Goal: Task Accomplishment & Management: Manage account settings

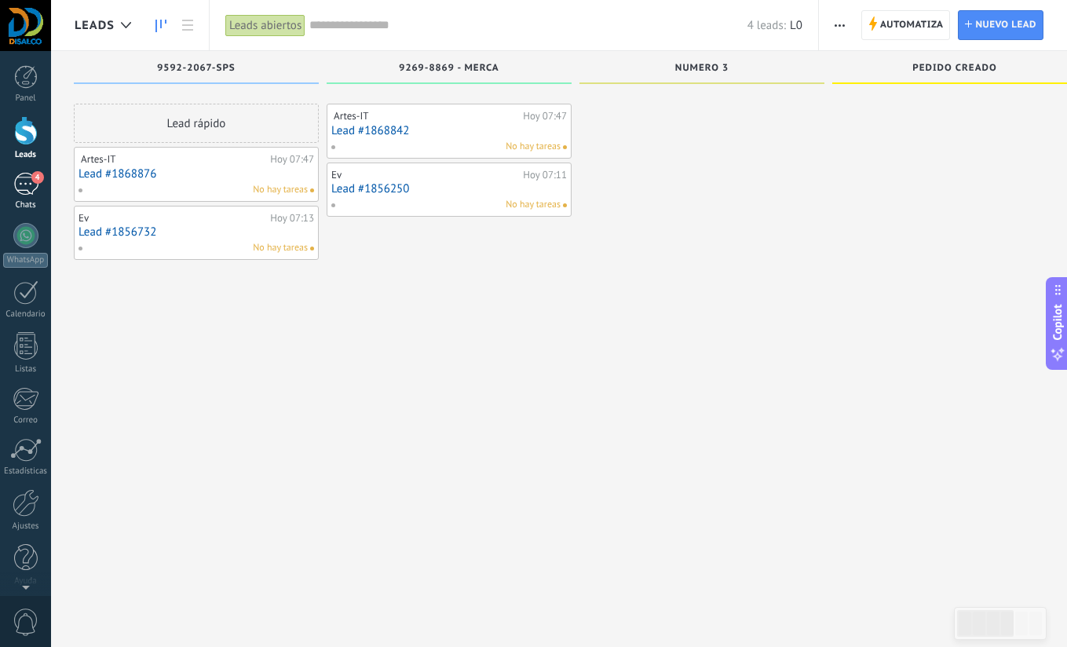
click at [27, 191] on div "4" at bounding box center [25, 184] width 25 height 23
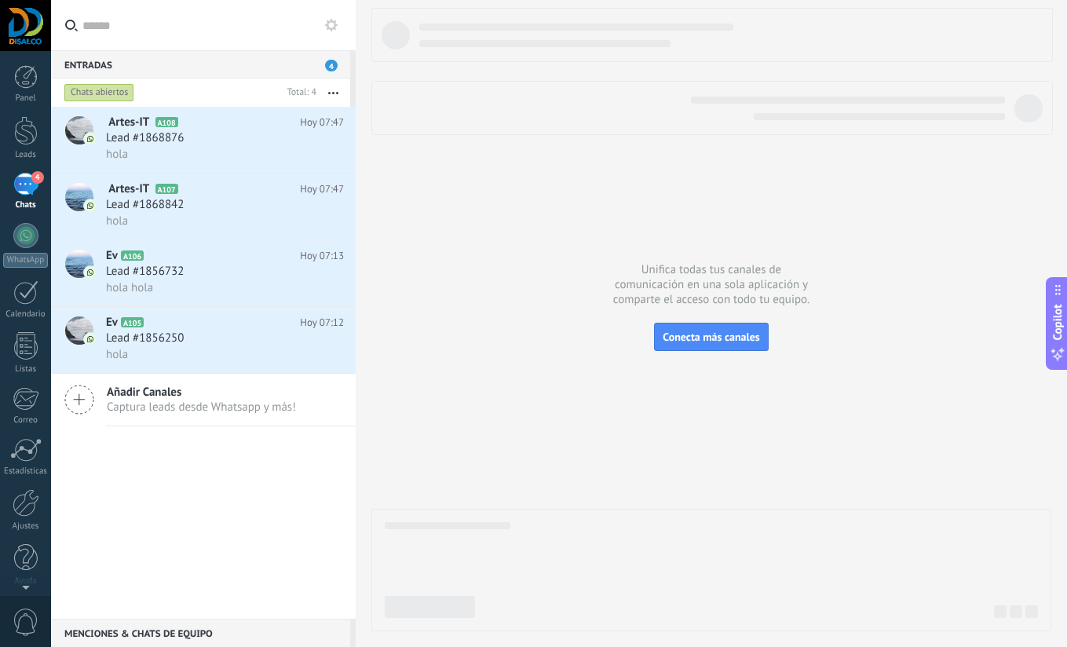
click at [160, 510] on div "️ Artes-IT ️ A108 Hoy 07:47 Lead #1868876 hola ️ Artes-IT ️ A107 Hoy 07:47 Lead…" at bounding box center [203, 363] width 305 height 512
click at [31, 509] on div at bounding box center [26, 502] width 27 height 27
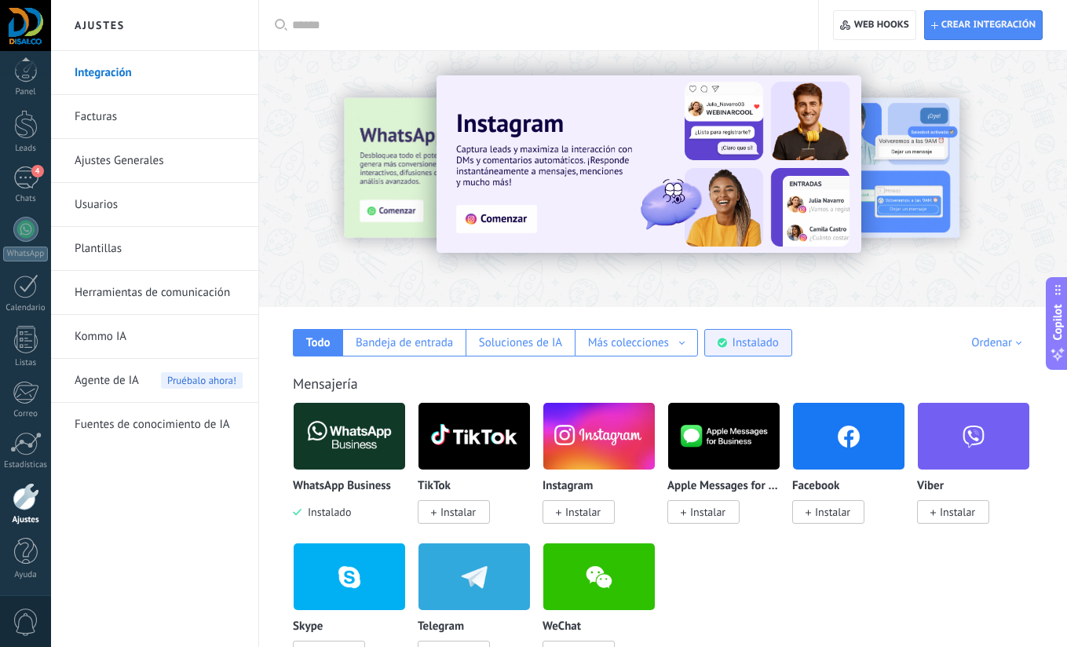
click at [748, 347] on div "Instalado" at bounding box center [755, 342] width 46 height 15
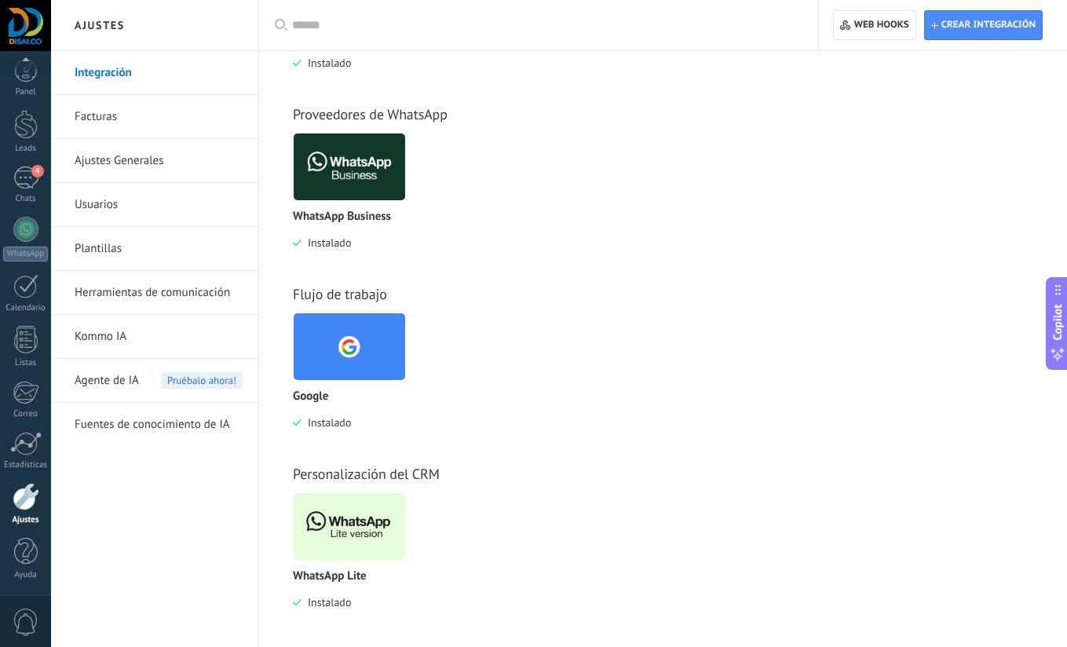
scroll to position [454, 0]
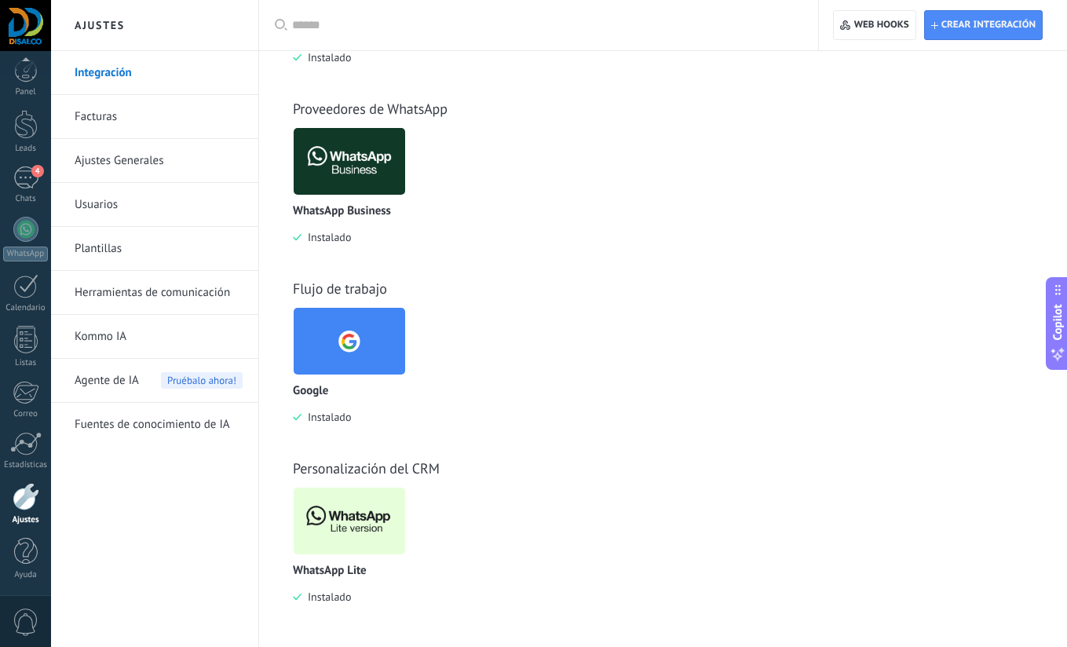
click at [353, 510] on img at bounding box center [349, 521] width 111 height 76
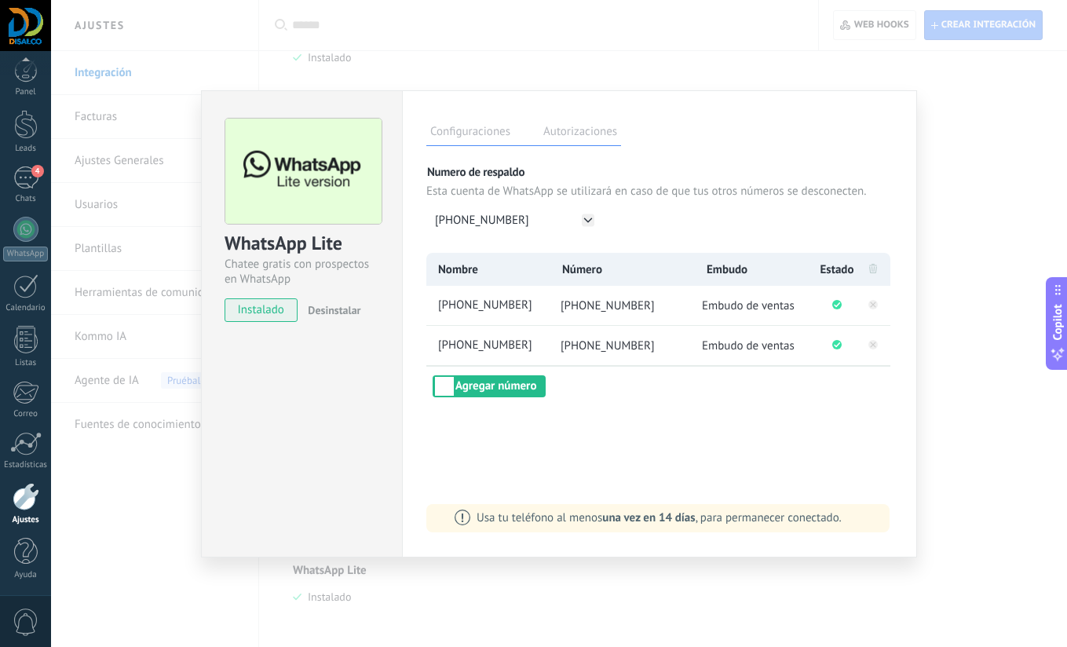
click at [584, 407] on div "Configuraciones Autorizaciones [PERSON_NAME] registra a los usuarios que han co…" at bounding box center [659, 323] width 515 height 467
click at [506, 389] on button "Agregar número" at bounding box center [489, 386] width 113 height 22
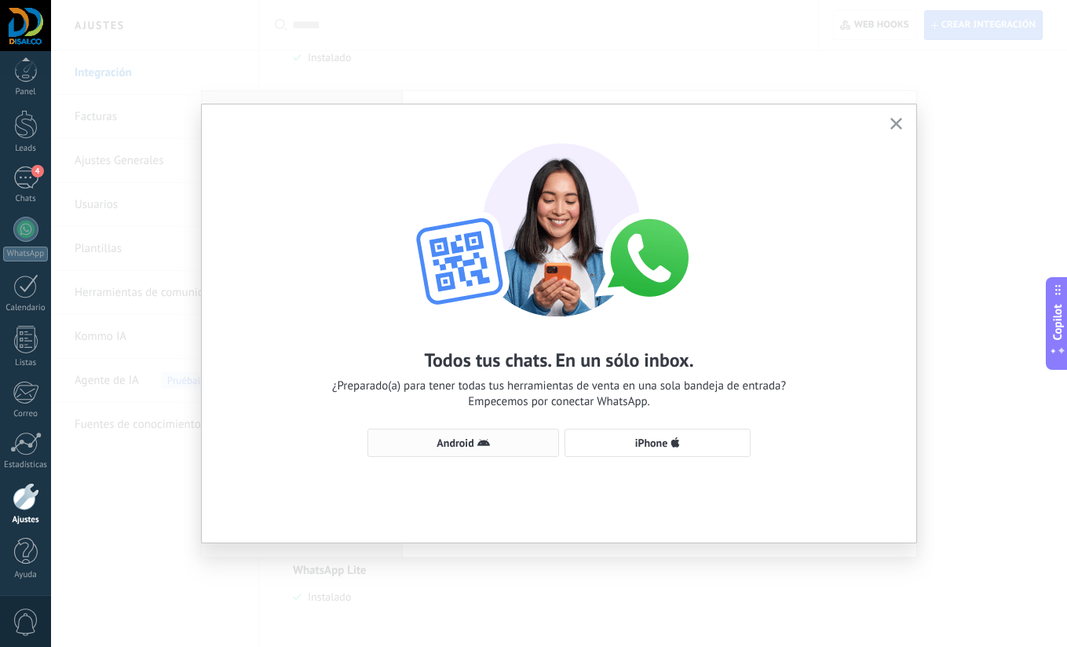
click at [495, 443] on span "Android" at bounding box center [463, 442] width 174 height 13
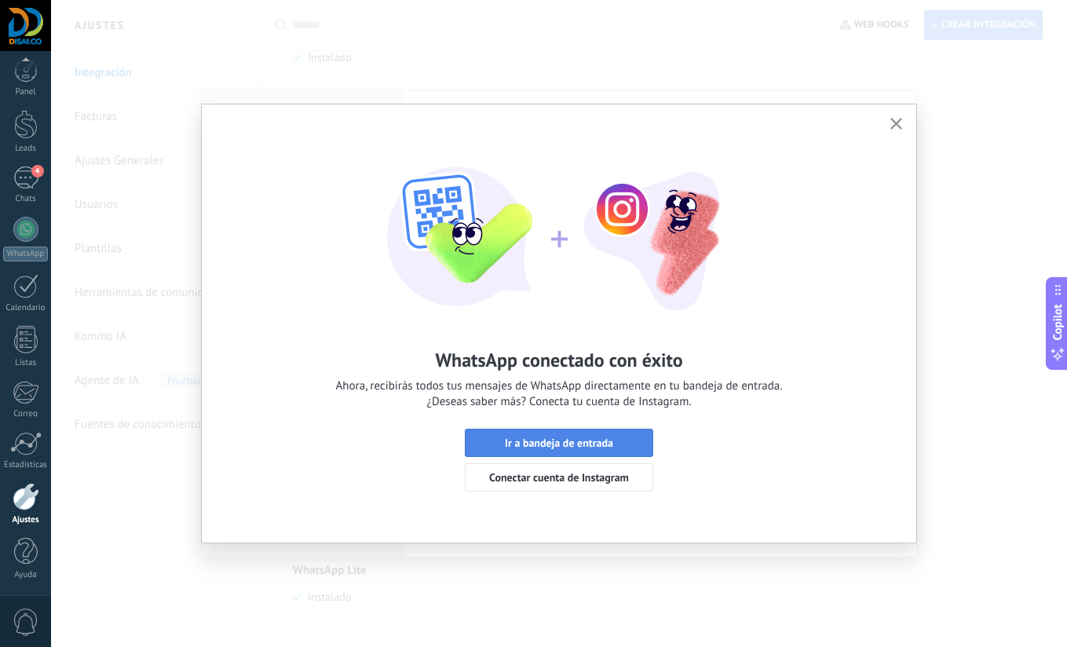
click at [578, 447] on span "Ir a bandeja de entrada" at bounding box center [559, 442] width 108 height 11
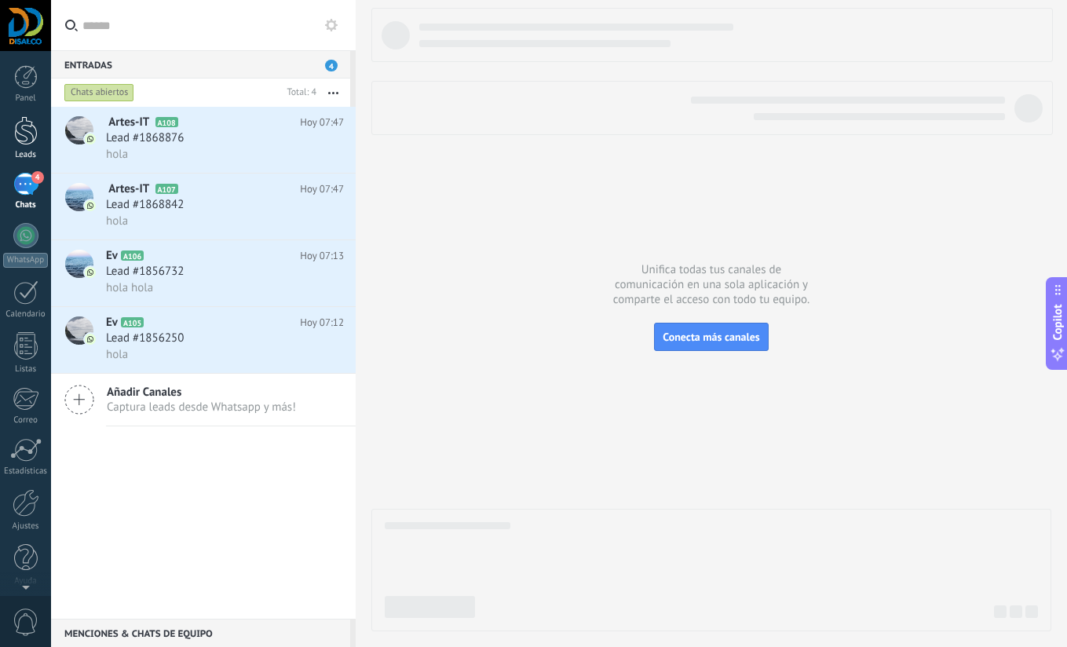
click at [19, 133] on div at bounding box center [26, 130] width 24 height 29
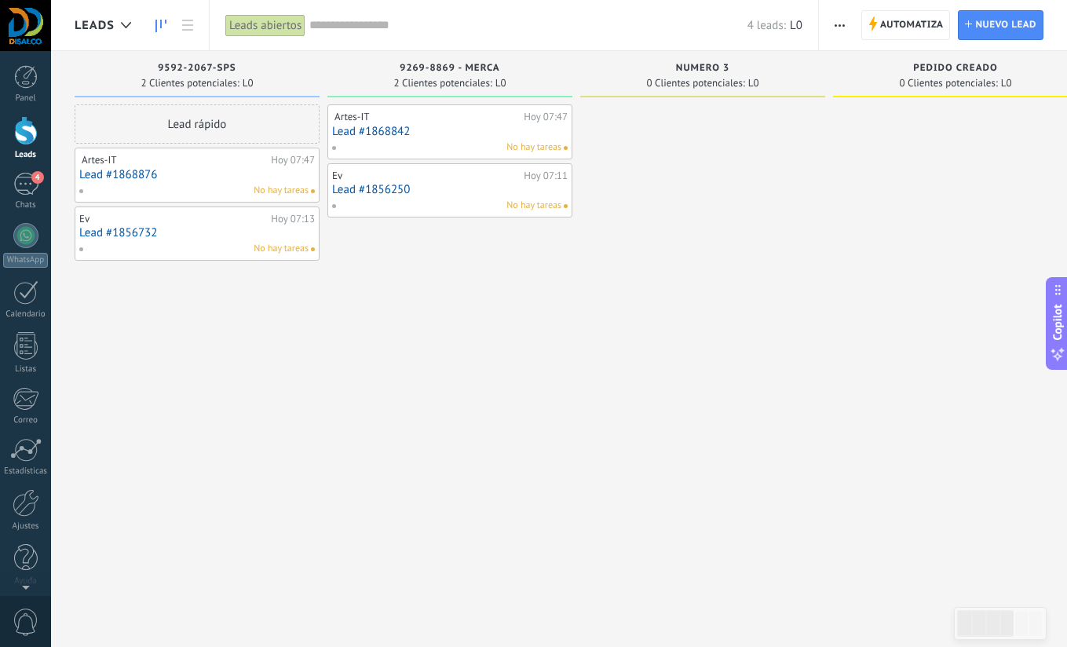
click at [838, 25] on icon "button" at bounding box center [839, 25] width 10 height 2
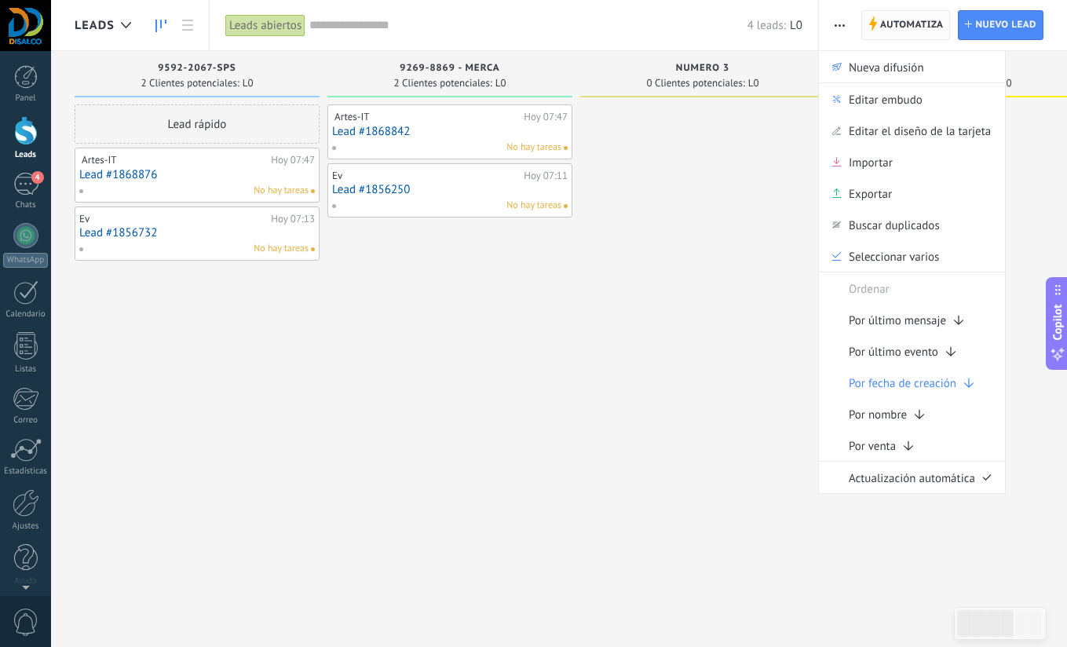
click at [910, 25] on span "Automatiza" at bounding box center [912, 25] width 64 height 28
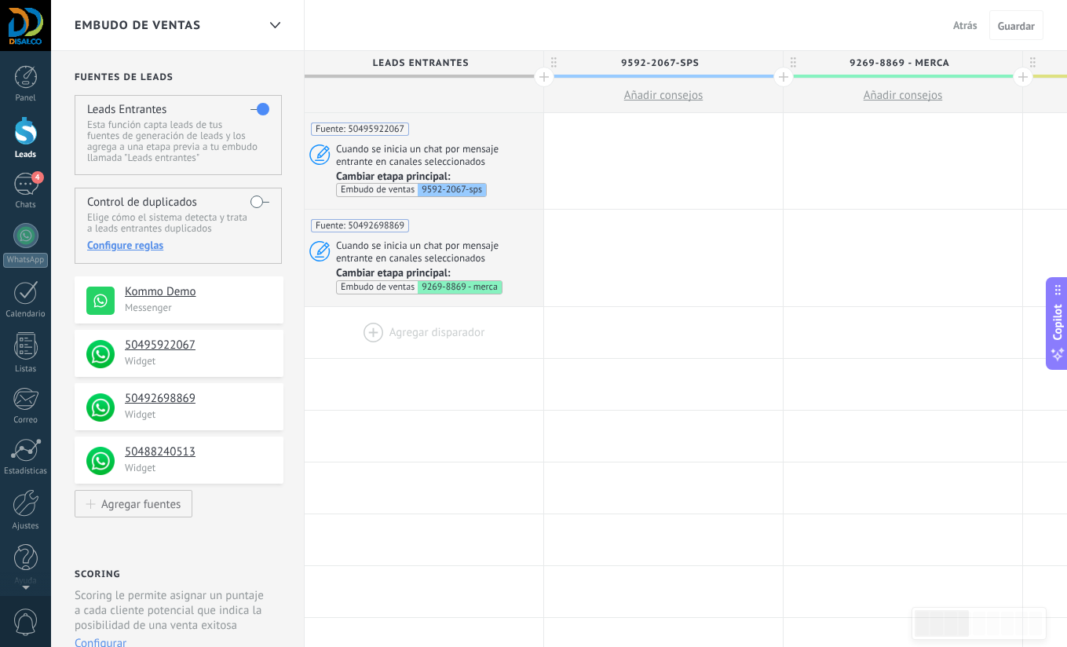
click at [406, 331] on div at bounding box center [424, 332] width 239 height 51
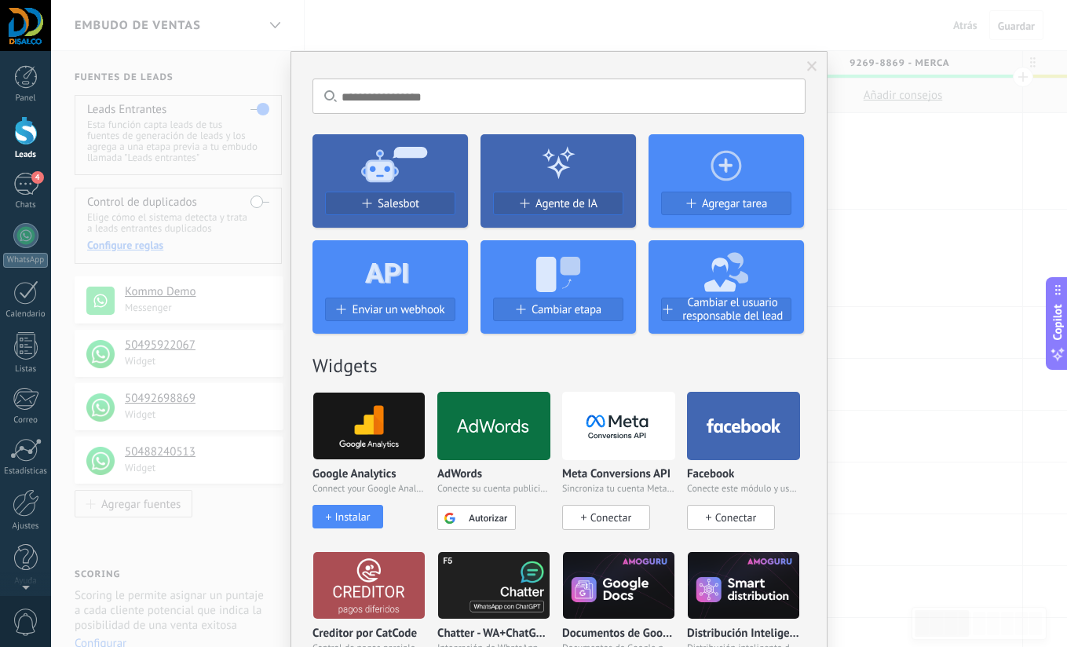
click at [900, 254] on div "No hay resultados Salesbot Agente de IA Agregar tarea Enviar un webhook Cambiar…" at bounding box center [559, 323] width 1016 height 647
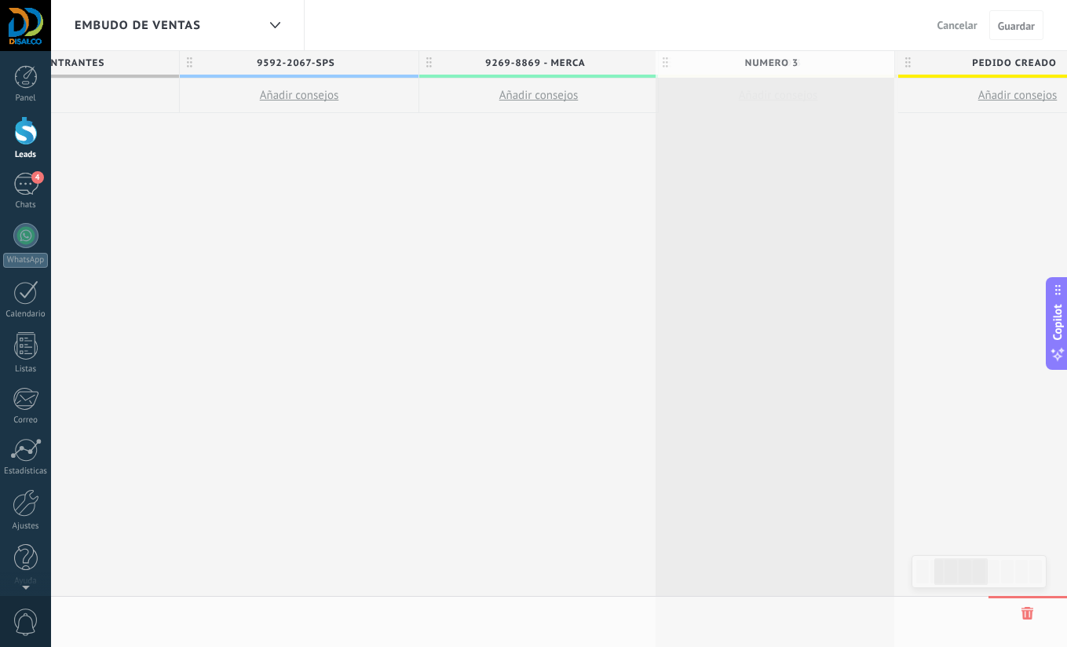
scroll to position [0, 367]
drag, startPoint x: 799, startPoint y: 61, endPoint x: 829, endPoint y: 71, distance: 31.3
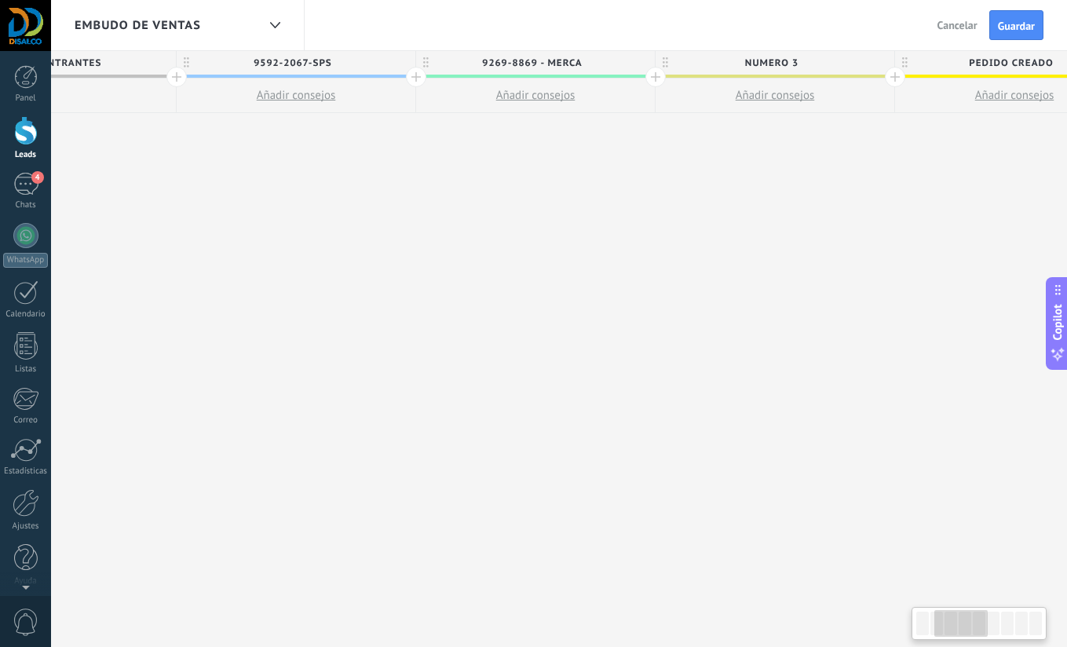
click at [772, 63] on span "numero 3" at bounding box center [770, 63] width 231 height 24
click at [772, 62] on input "********" at bounding box center [771, 63] width 208 height 24
type input "**********"
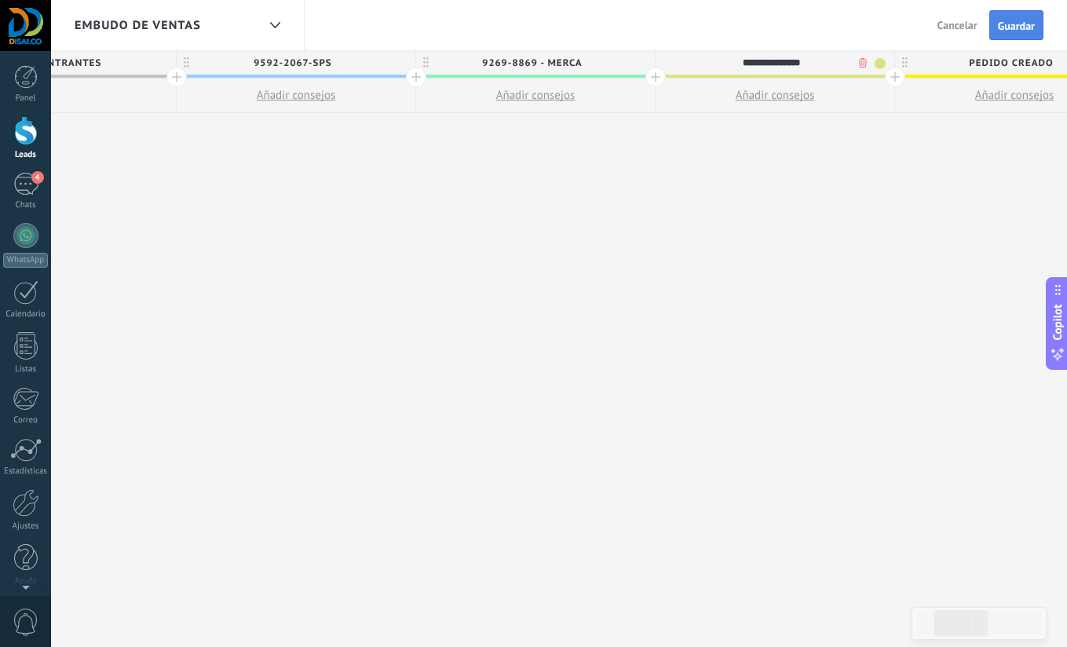
click at [1018, 36] on button "Guardar" at bounding box center [1016, 25] width 54 height 30
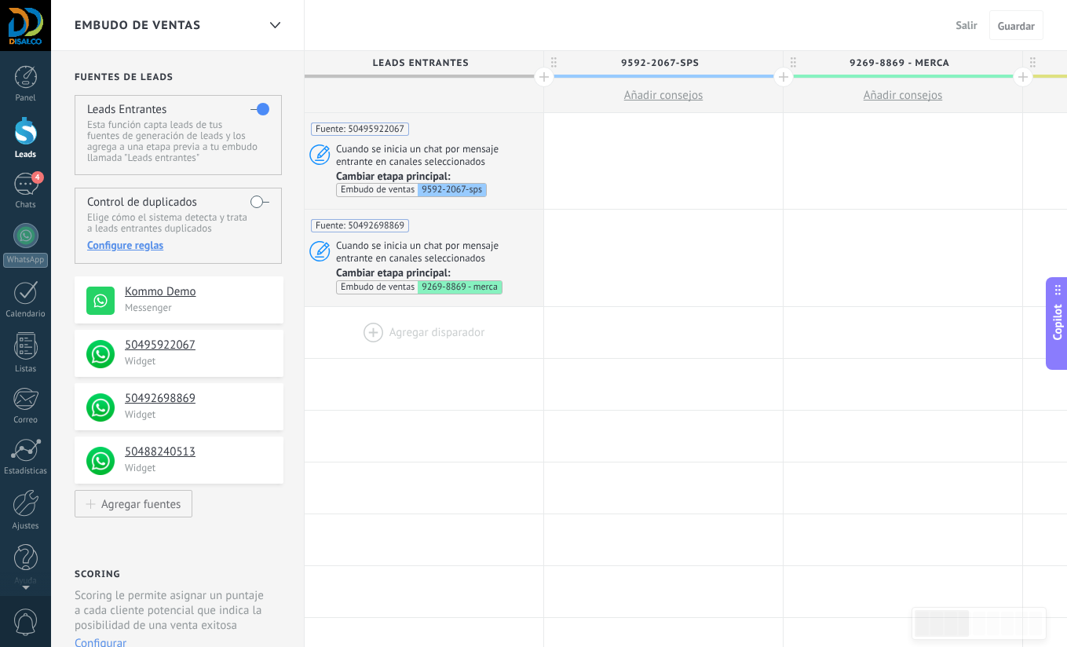
click at [414, 331] on div at bounding box center [424, 332] width 239 height 51
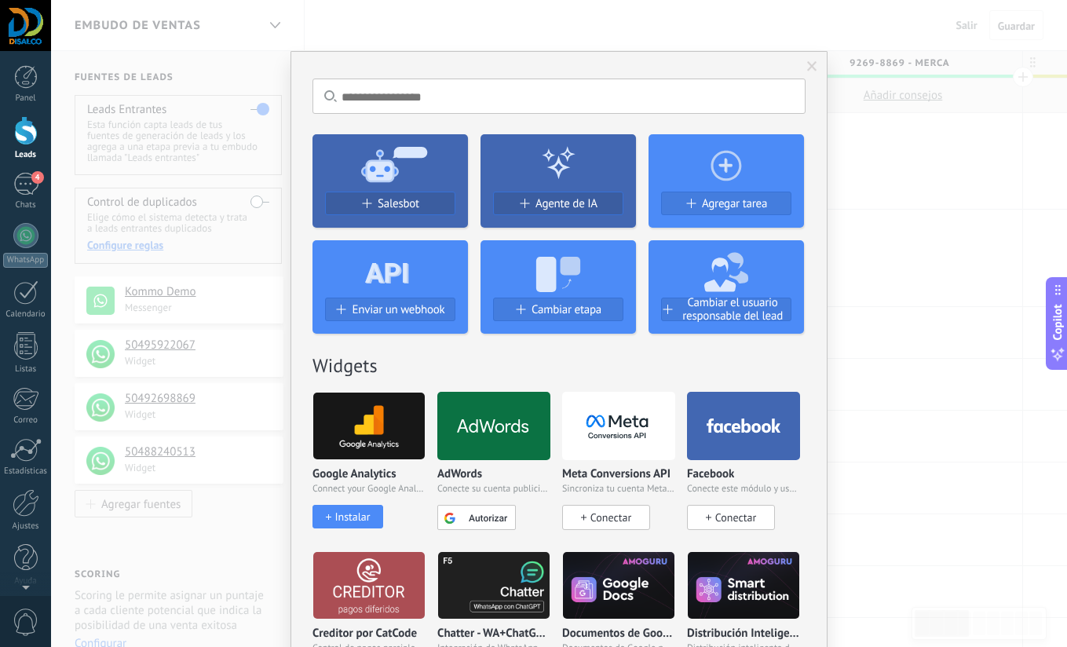
click at [579, 393] on div at bounding box center [618, 426] width 113 height 68
click at [557, 310] on span "Cambiar etapa" at bounding box center [566, 309] width 70 height 13
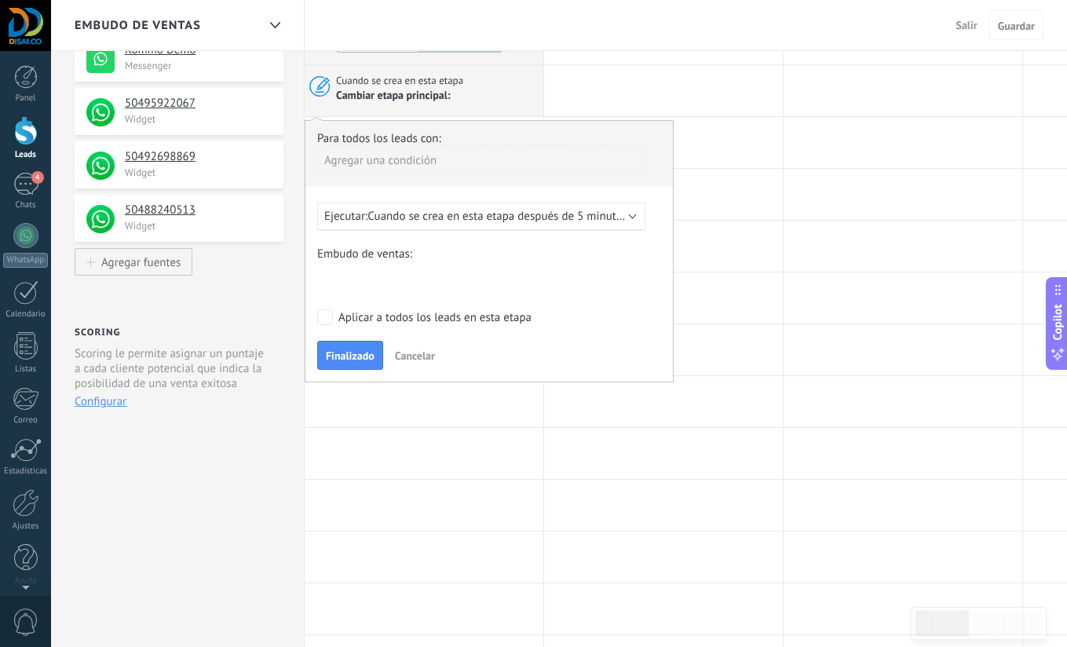
scroll to position [244, 0]
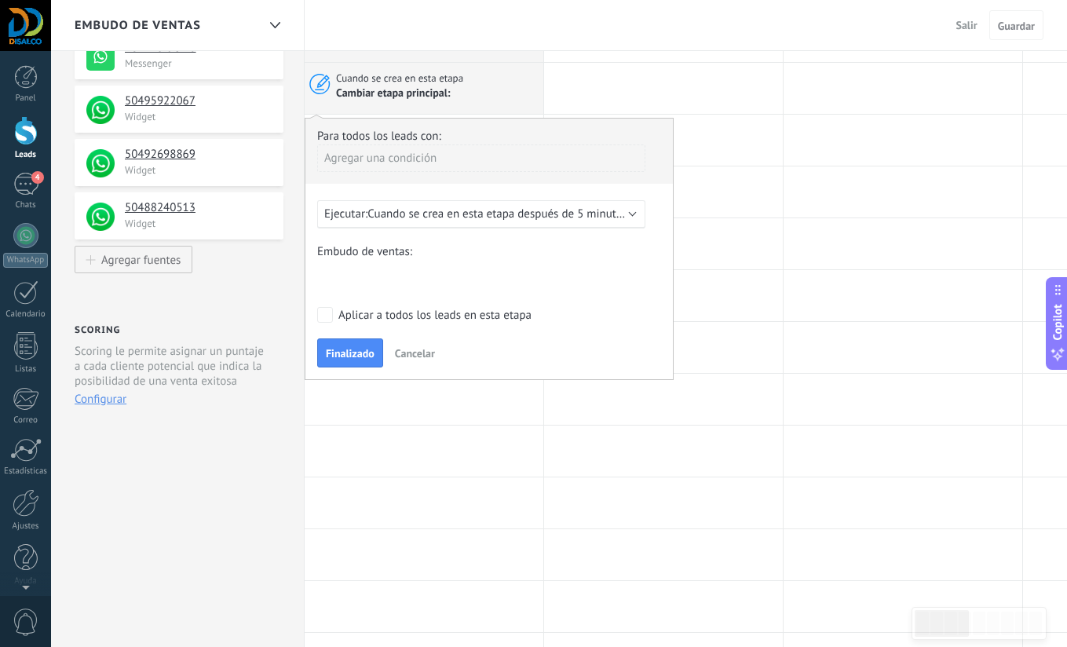
click at [0, 0] on div "9592-2067-sps 9269-8869 - merca 88240513 - TEST Pedido creado Pedido completado…" at bounding box center [0, 0] width 0 height 0
click at [0, 0] on label "88240513 - TEST" at bounding box center [0, 0] width 0 height 0
click at [427, 212] on span "Cuando se crea en esta etapa después de 5 minutos" at bounding box center [497, 213] width 260 height 15
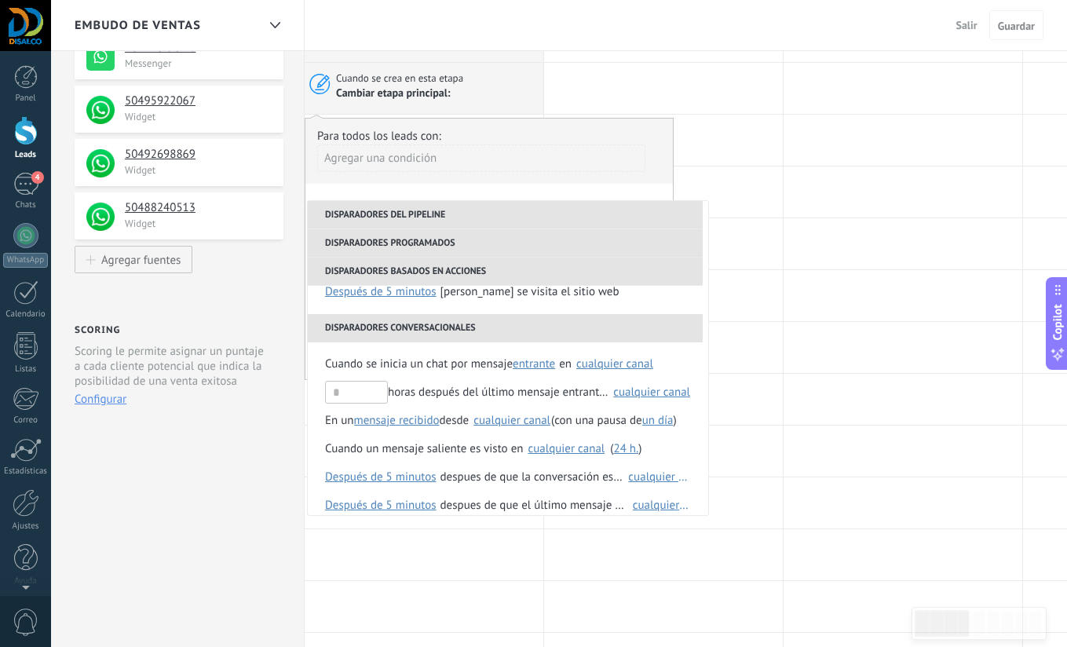
scroll to position [257, 0]
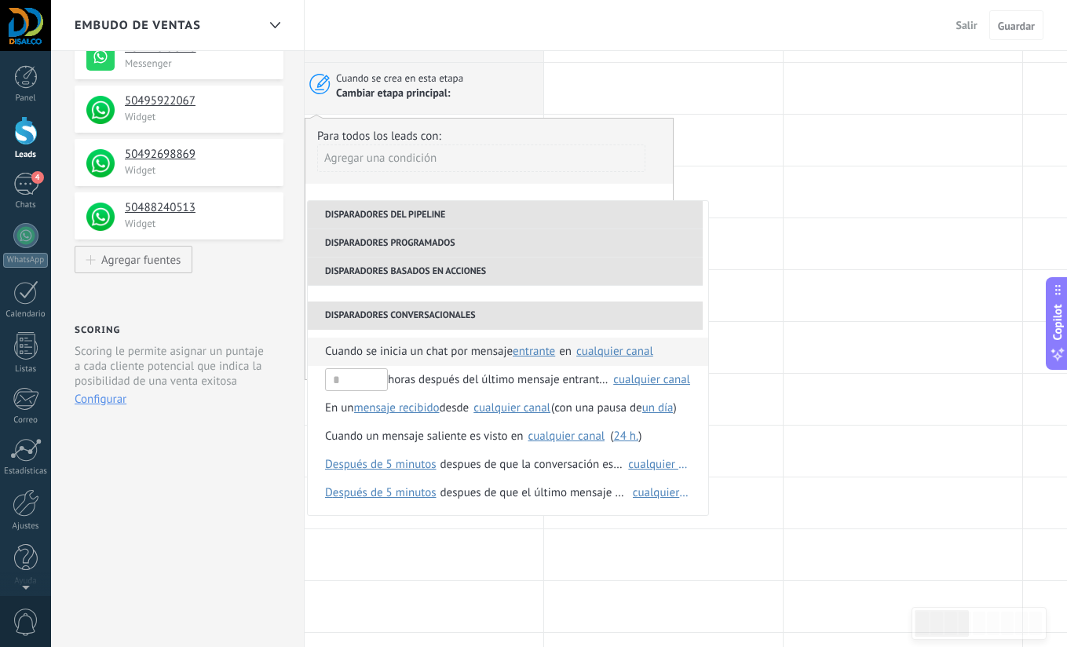
click at [606, 349] on div "cualquier canal" at bounding box center [614, 351] width 77 height 12
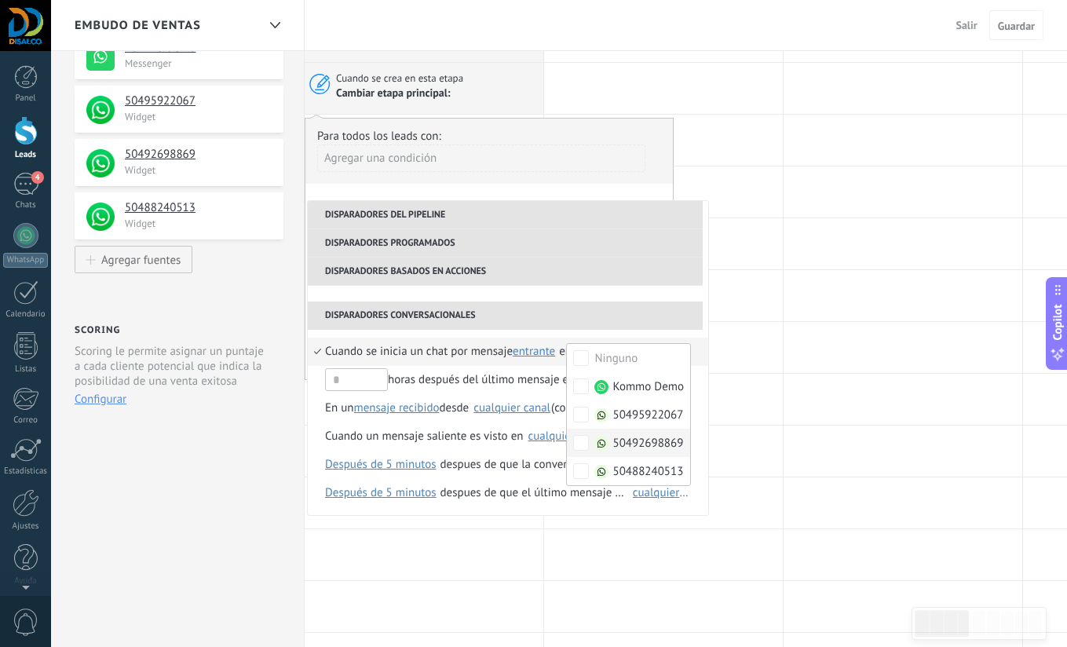
click at [392, 345] on span "Cuando se inicia un chat por mensaje" at bounding box center [419, 352] width 188 height 28
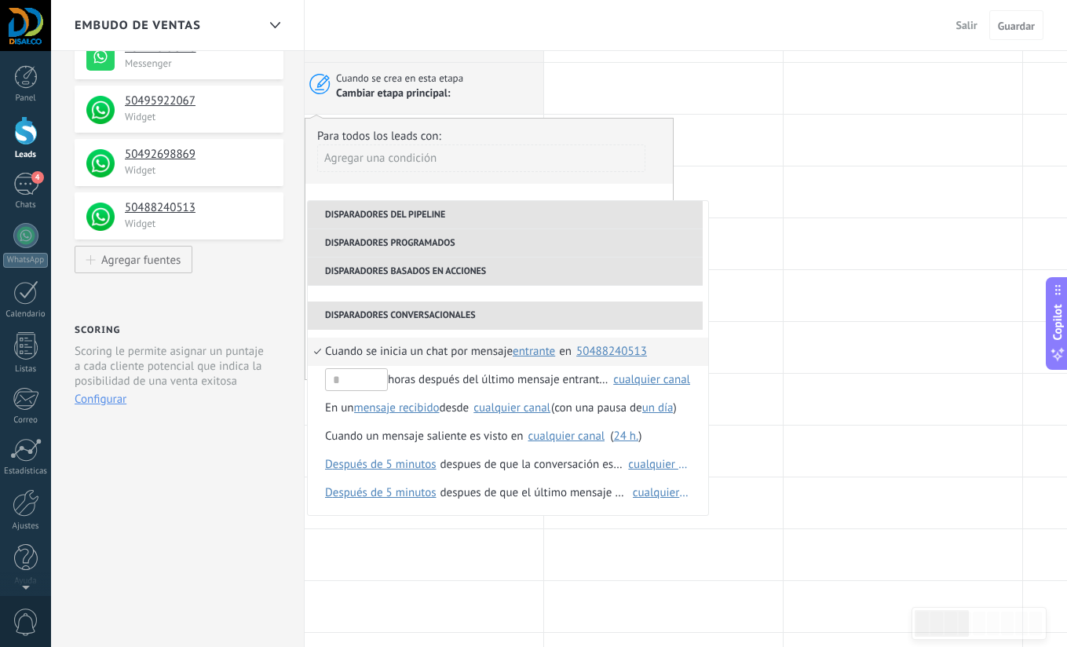
click at [634, 312] on li "Disparadores conversacionales" at bounding box center [505, 315] width 395 height 28
click at [605, 290] on li "[PERSON_NAME] se visita el sitio web después de 5 minutos después de 10 minutos…" at bounding box center [508, 279] width 400 height 28
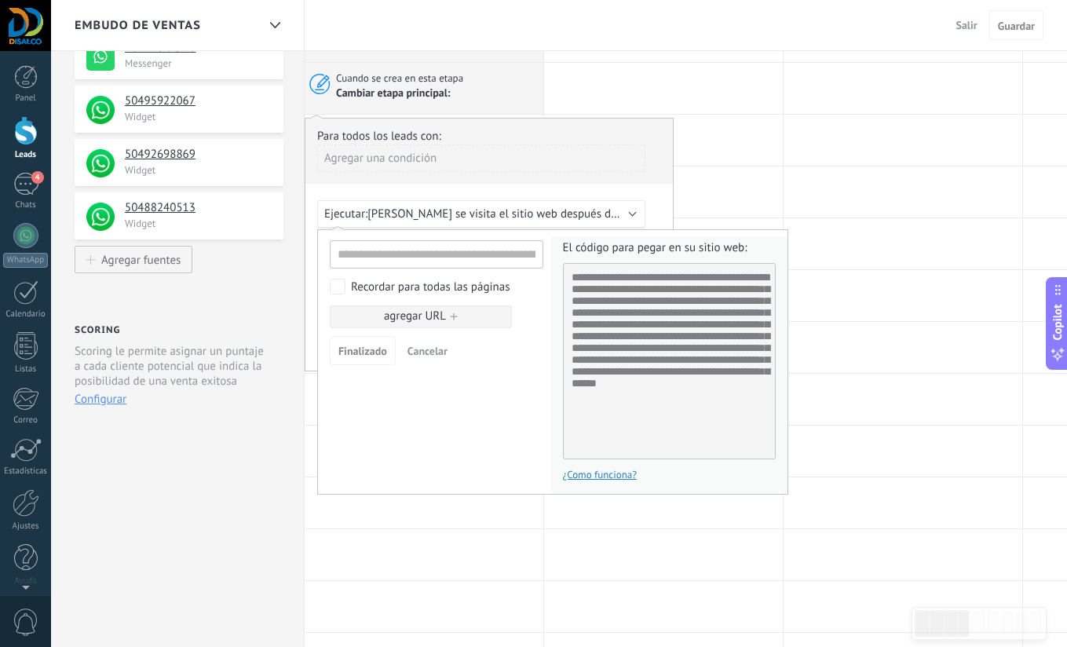
click at [583, 206] on div at bounding box center [488, 245] width 367 height 252
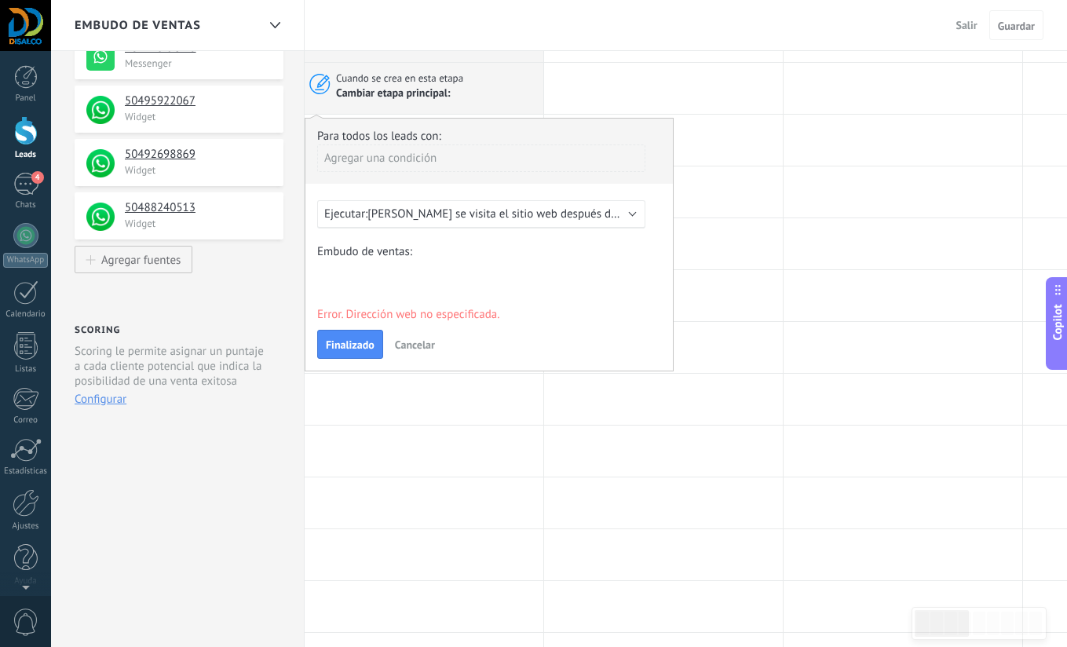
click at [498, 206] on span "[PERSON_NAME] se visita el sitio web después de 5 minutos" at bounding box center [518, 213] width 302 height 15
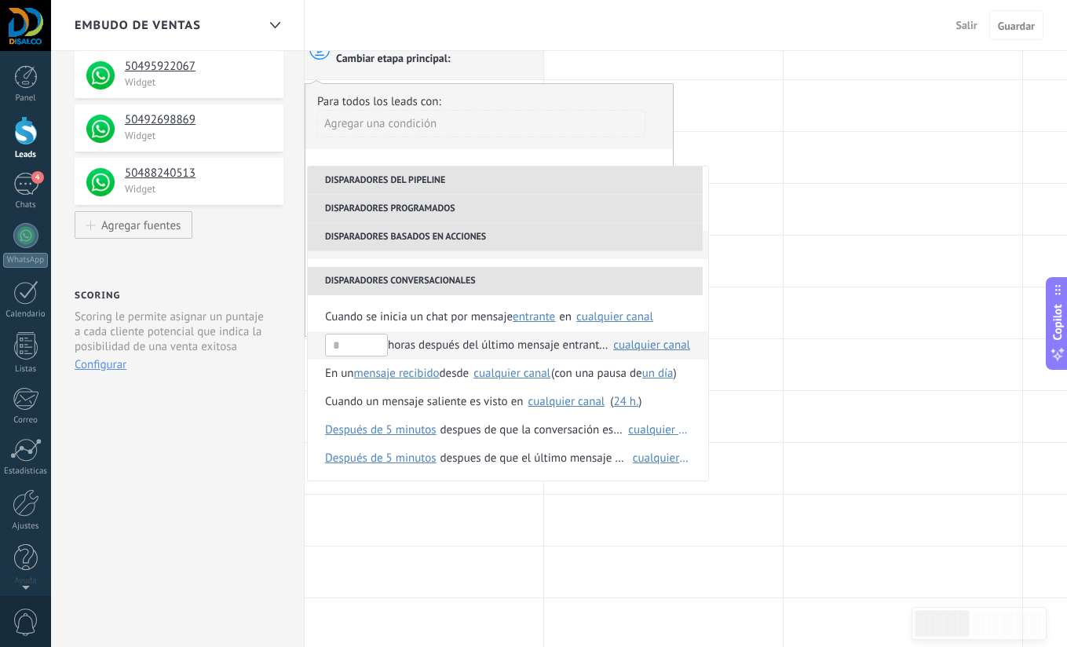
scroll to position [281, 0]
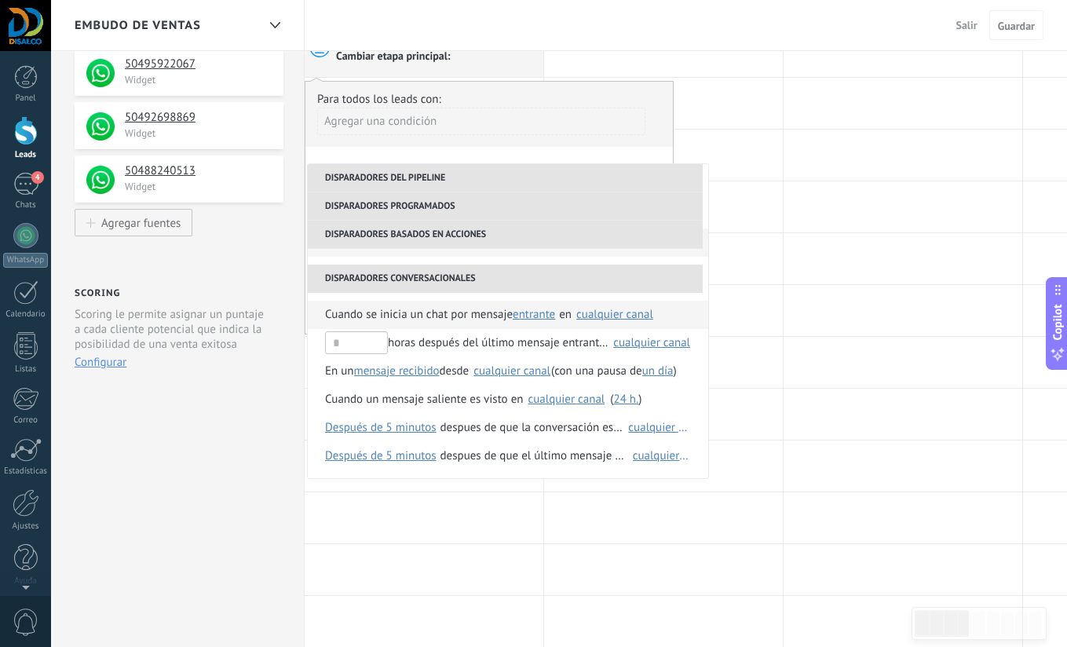
click at [596, 313] on div "cualquier canal" at bounding box center [614, 314] width 77 height 12
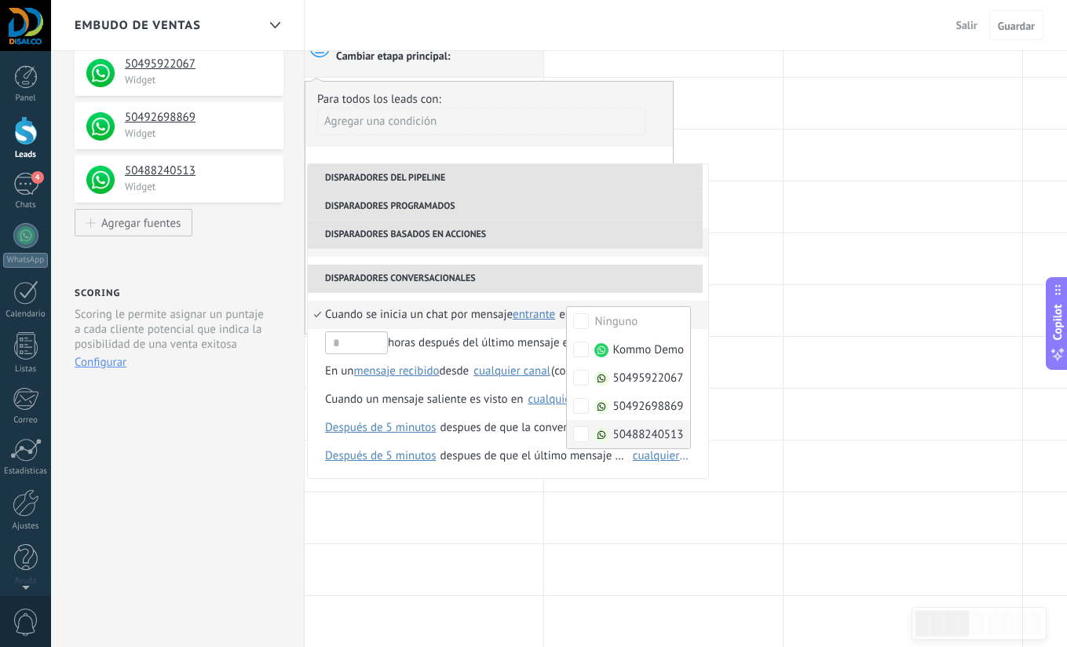
click at [316, 310] on li "Cuando se inicia un chat por mensaje entrante saliente cualquiera entrante en N…" at bounding box center [508, 315] width 400 height 28
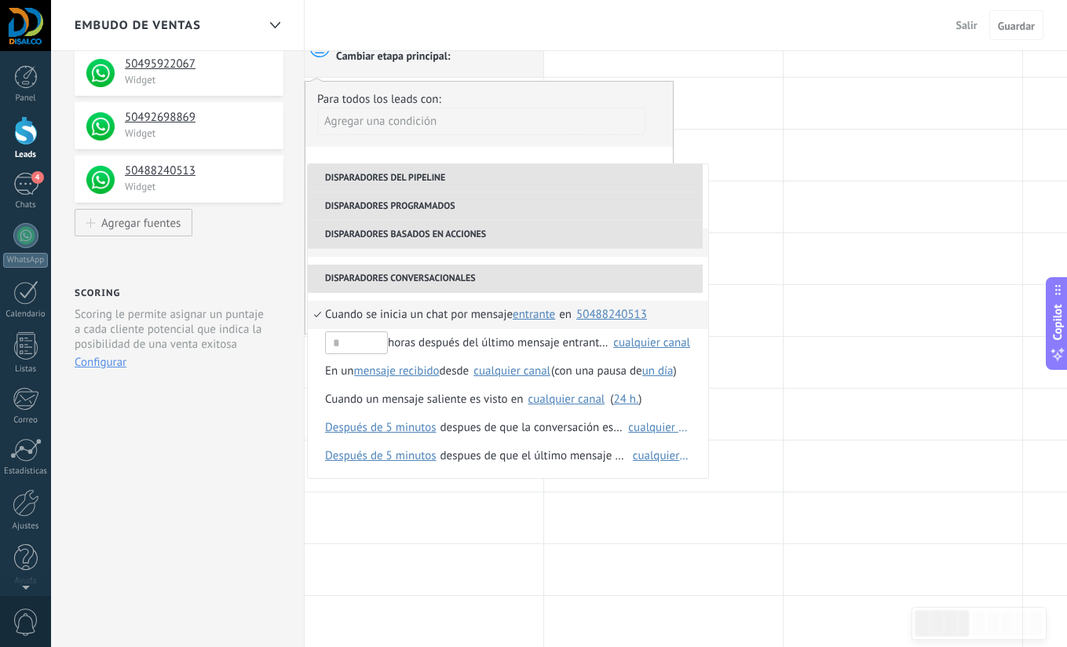
click at [317, 286] on li "Disparadores conversacionales" at bounding box center [505, 279] width 395 height 28
click at [549, 518] on div at bounding box center [663, 517] width 239 height 51
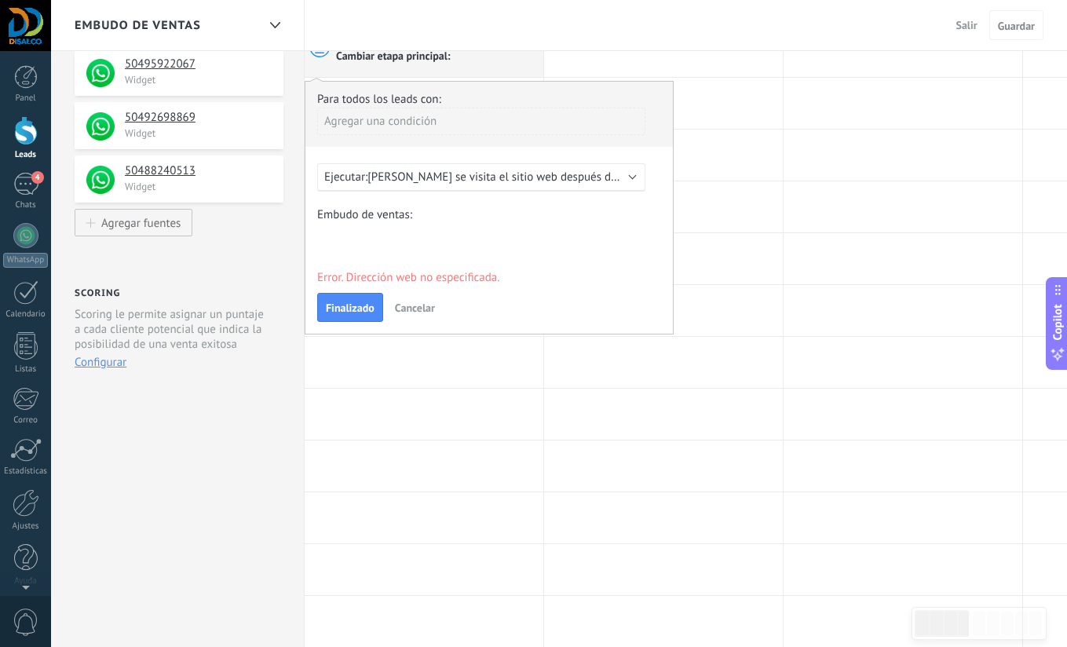
click at [457, 177] on span "[PERSON_NAME] se visita el sitio web después de 5 minutos" at bounding box center [518, 177] width 302 height 15
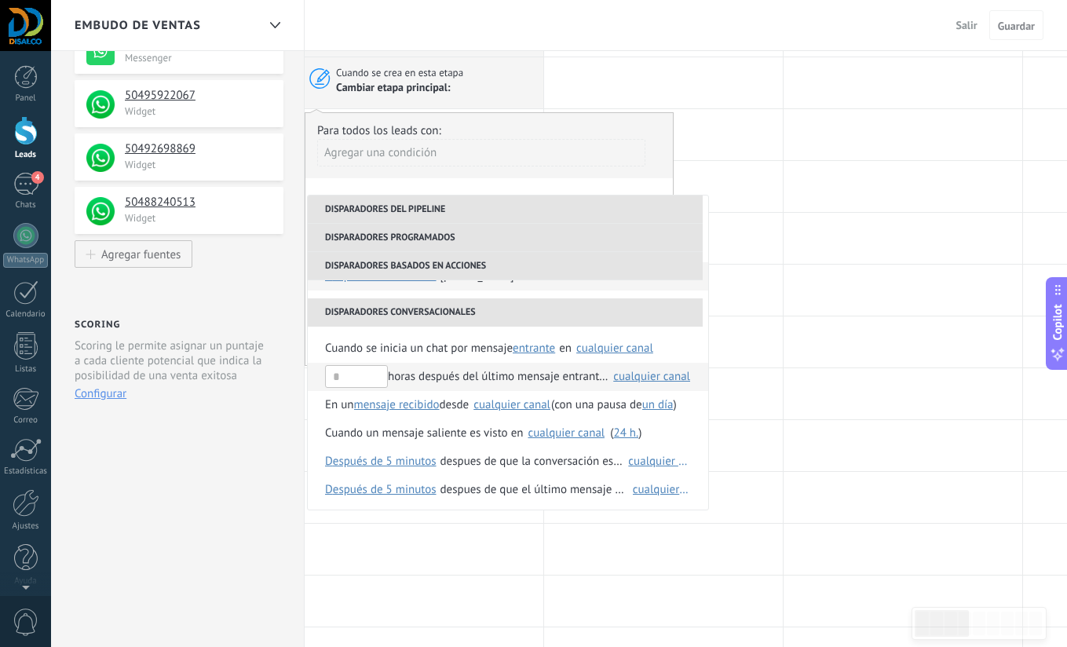
scroll to position [257, 0]
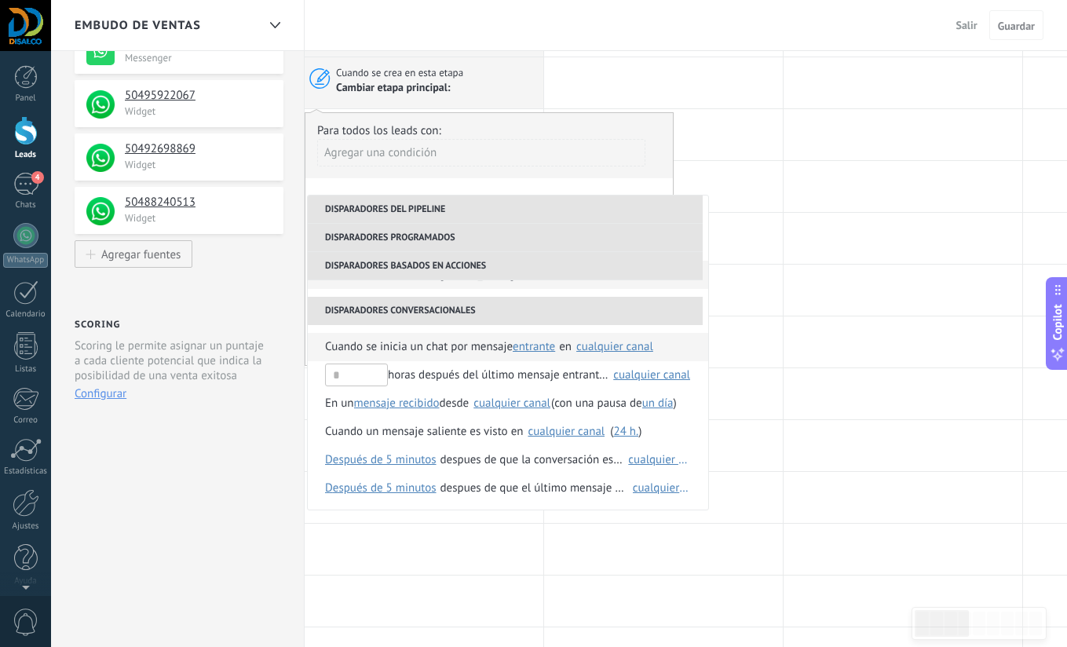
click at [319, 343] on li "Cuando se inicia un chat por mensaje entrante saliente cualquiera entrante en S…" at bounding box center [508, 347] width 400 height 28
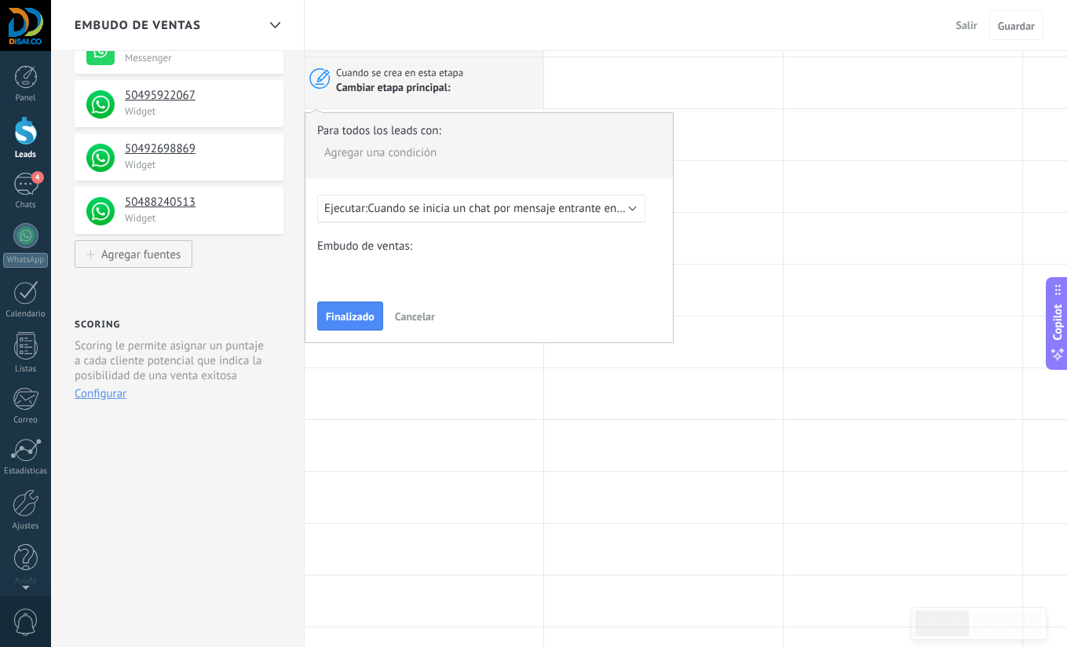
click at [514, 203] on span "Cuando se inicia un chat por mensaje entrante en cualquier canal" at bounding box center [531, 208] width 329 height 15
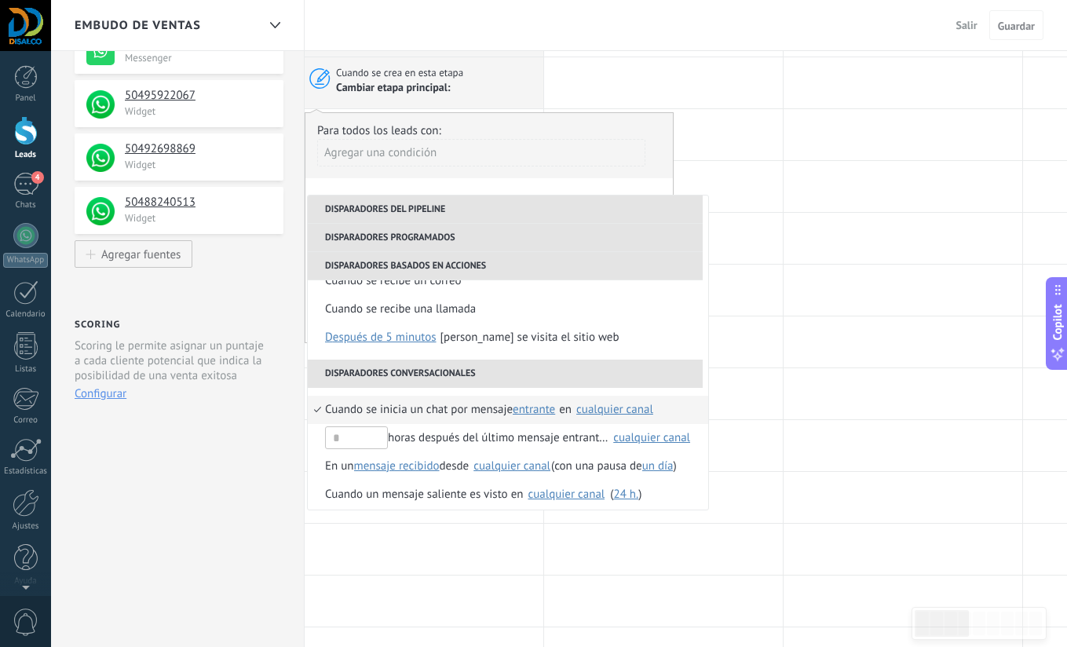
scroll to position [195, 0]
click at [601, 403] on div "cualquier canal" at bounding box center [614, 408] width 77 height 12
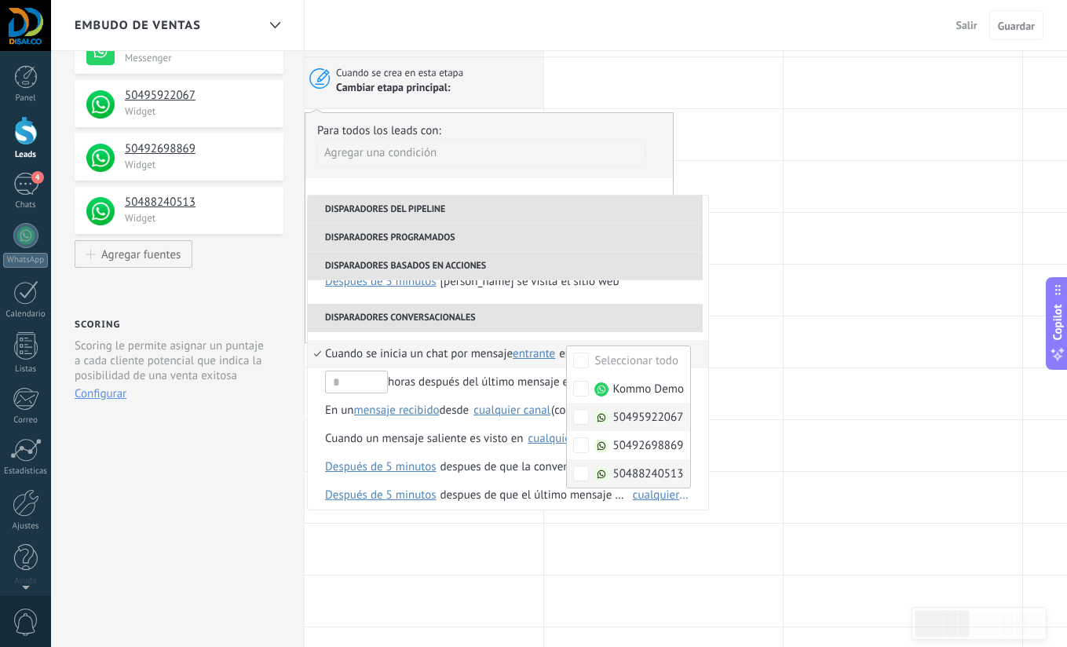
scroll to position [251, 0]
click at [317, 349] on li "Cuando se inicia un chat por mensaje entrante saliente cualquiera entrante en N…" at bounding box center [508, 352] width 400 height 28
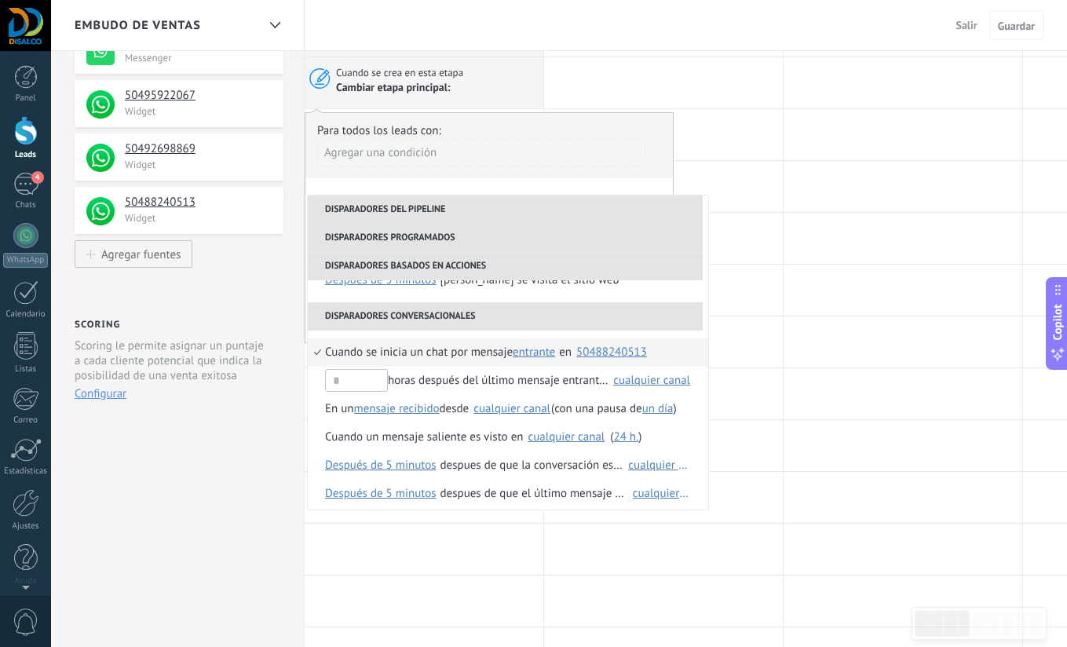
click at [317, 349] on li "Cuando se inicia un chat por mensaje entrante saliente cualquiera entrante en N…" at bounding box center [508, 352] width 400 height 28
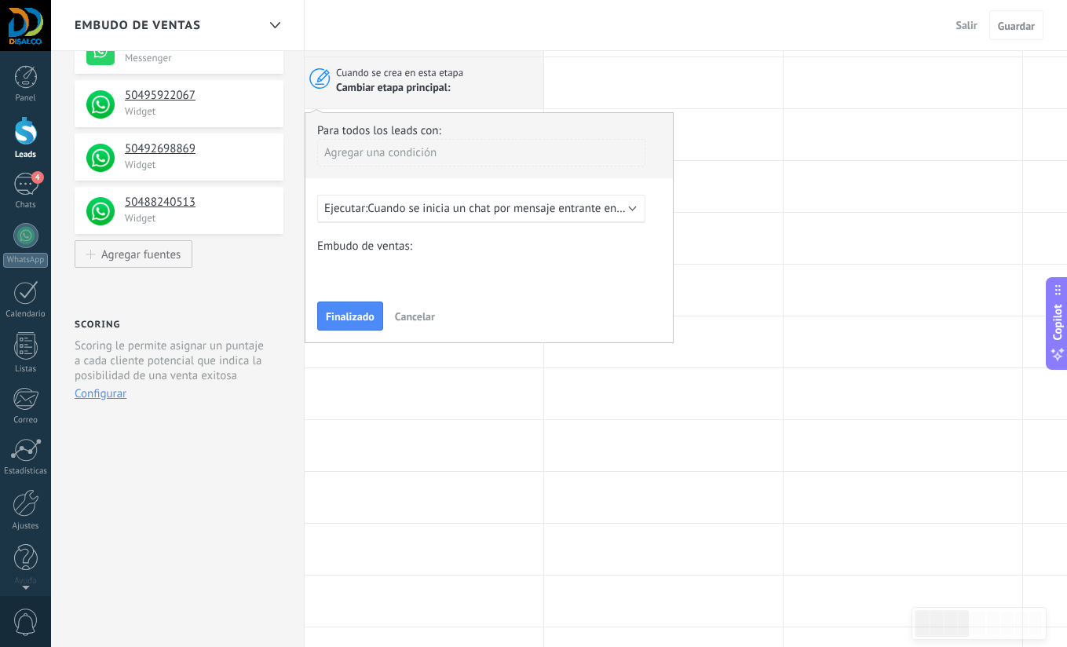
click at [581, 208] on span "Cuando se inicia un chat por mensaje entrante en 50488240513" at bounding box center [528, 208] width 323 height 15
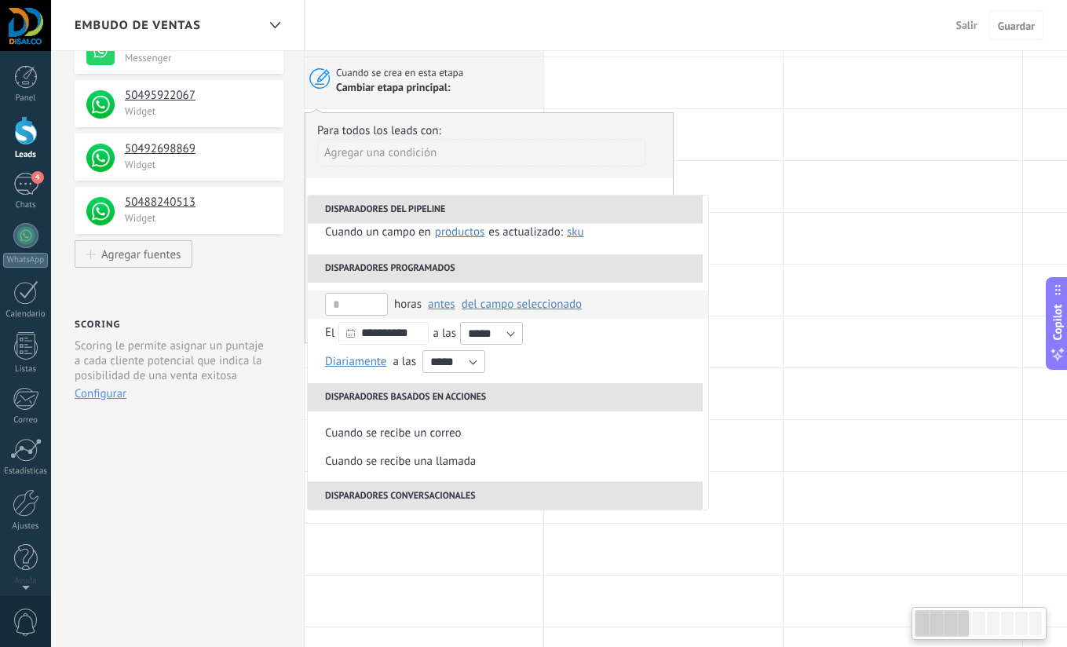
scroll to position [46, 0]
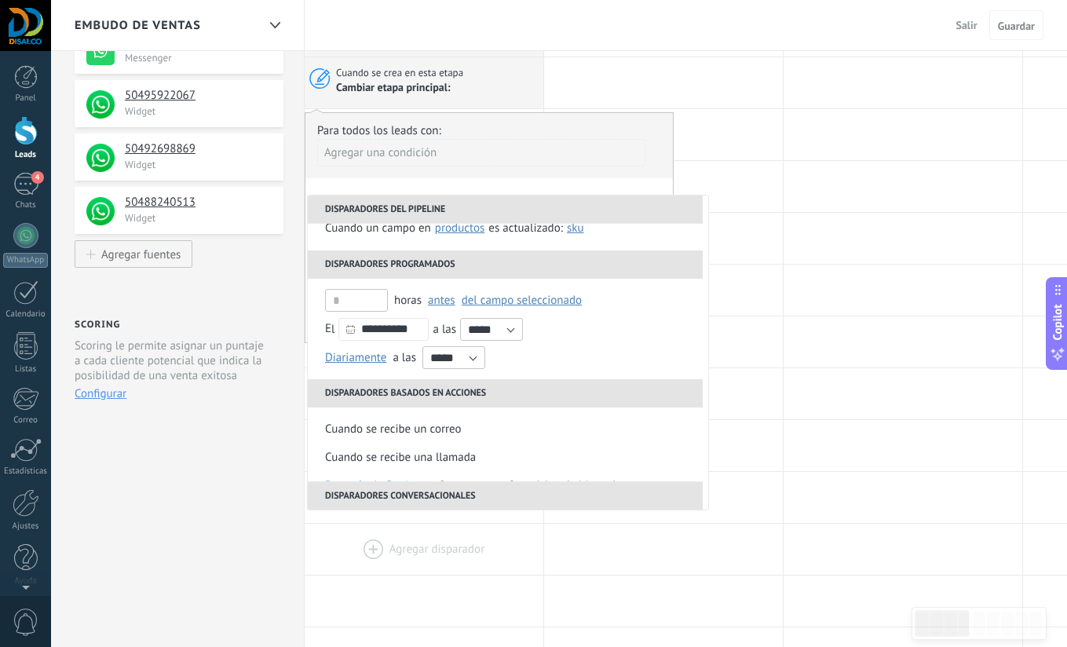
click at [493, 564] on div at bounding box center [424, 549] width 239 height 51
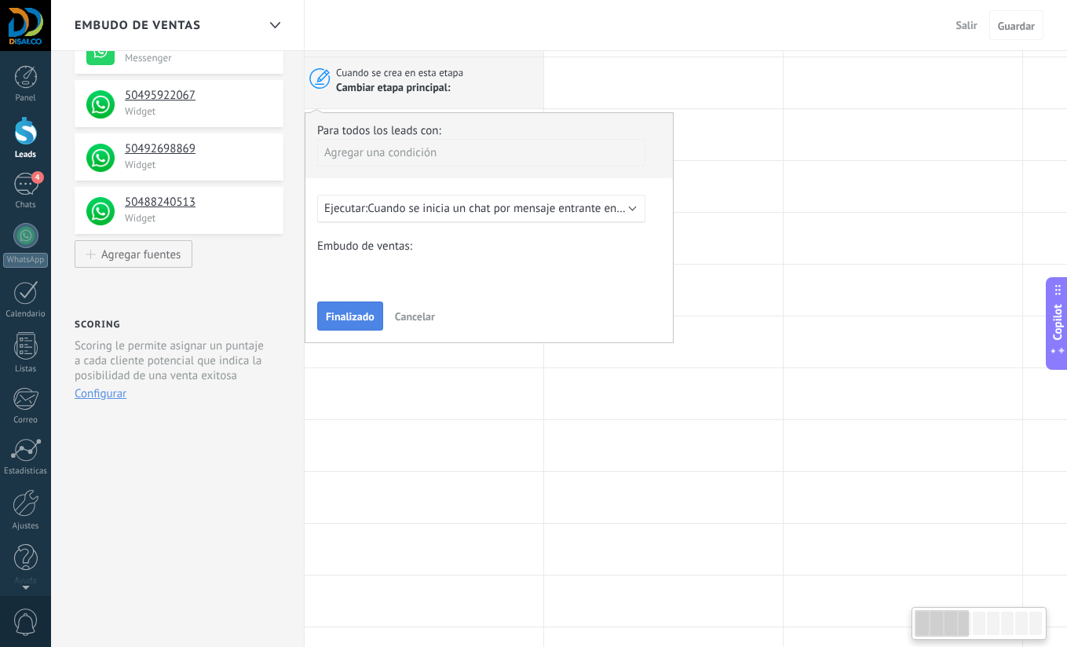
click at [348, 323] on button "Finalizado" at bounding box center [350, 316] width 66 height 30
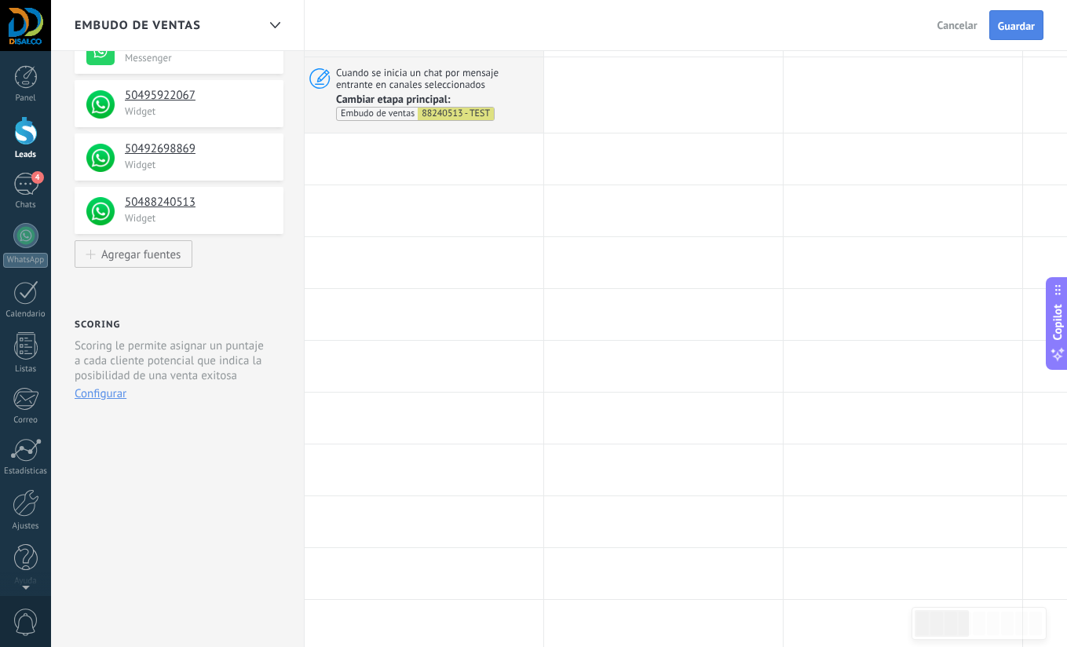
click at [1011, 22] on span "Guardar" at bounding box center [1016, 25] width 37 height 11
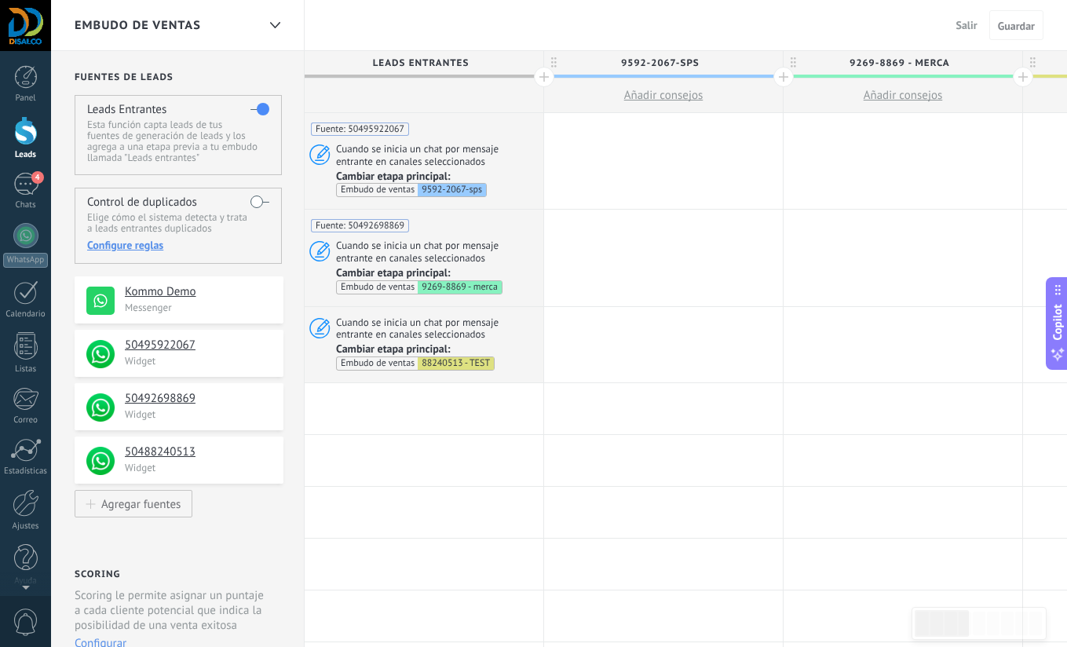
click at [35, 131] on div at bounding box center [26, 130] width 24 height 29
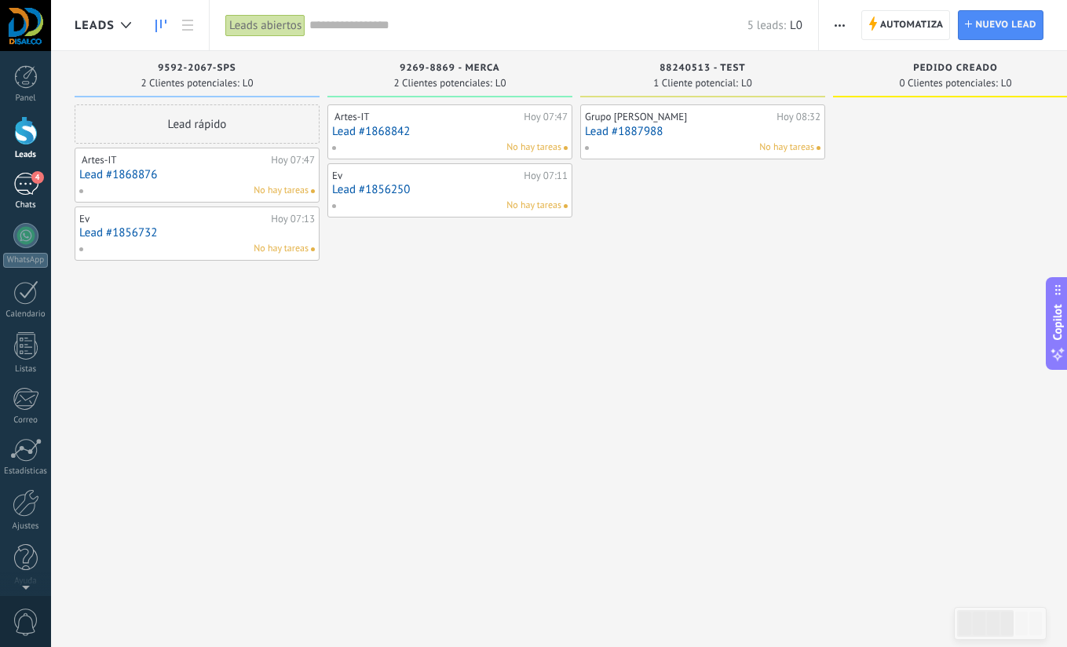
click at [34, 181] on span "4" at bounding box center [37, 177] width 13 height 13
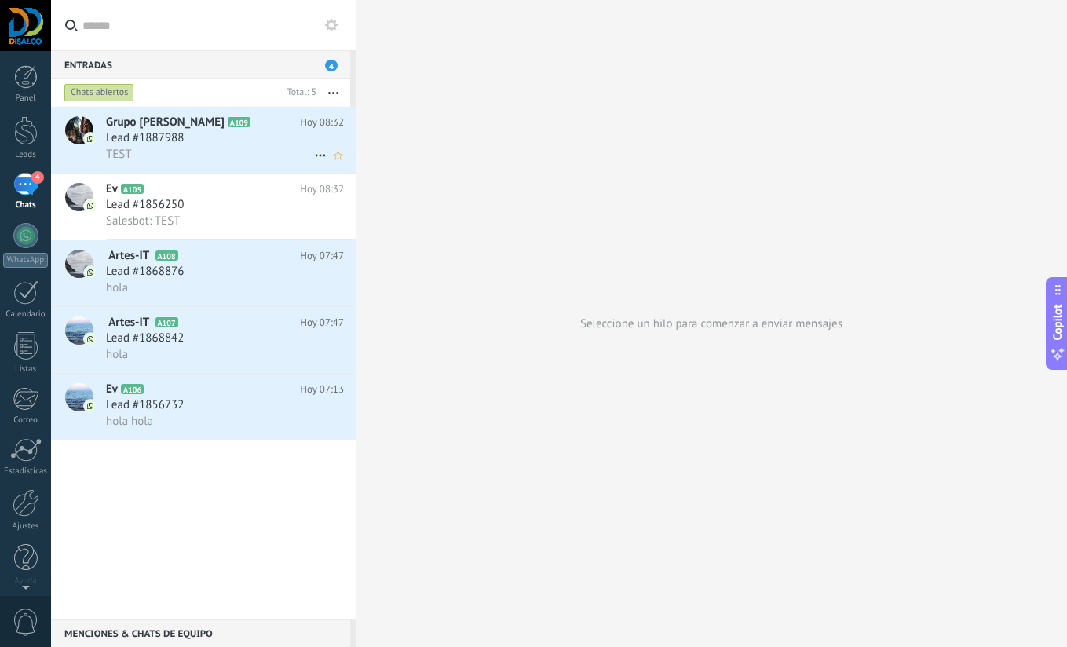
click at [174, 144] on span "Lead #1887988" at bounding box center [145, 138] width 78 height 16
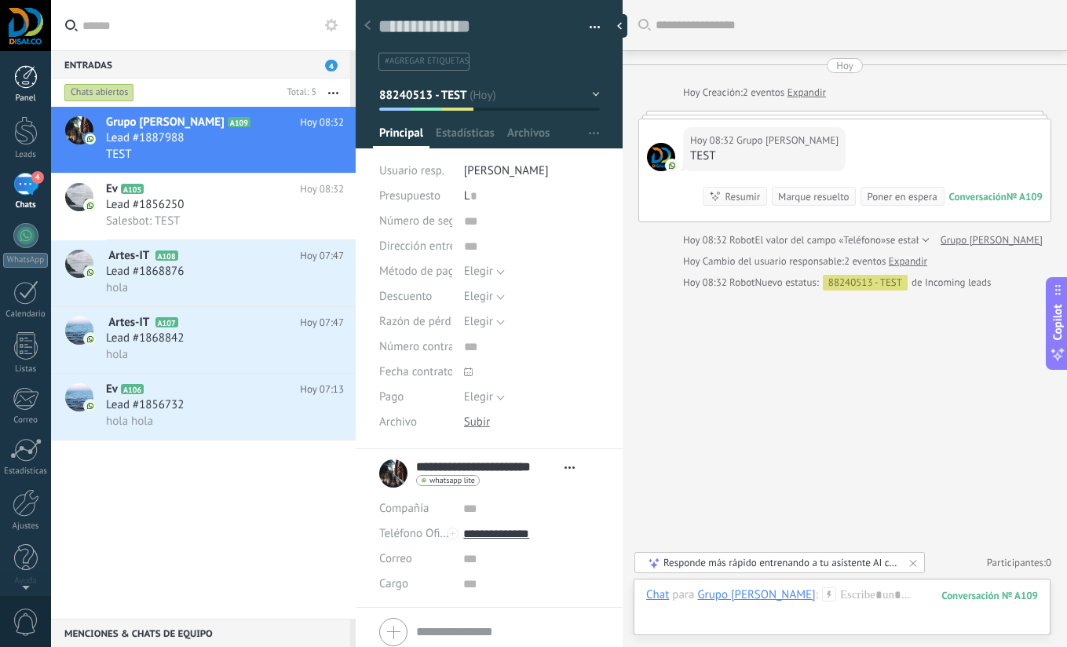
click at [27, 80] on div at bounding box center [26, 77] width 24 height 24
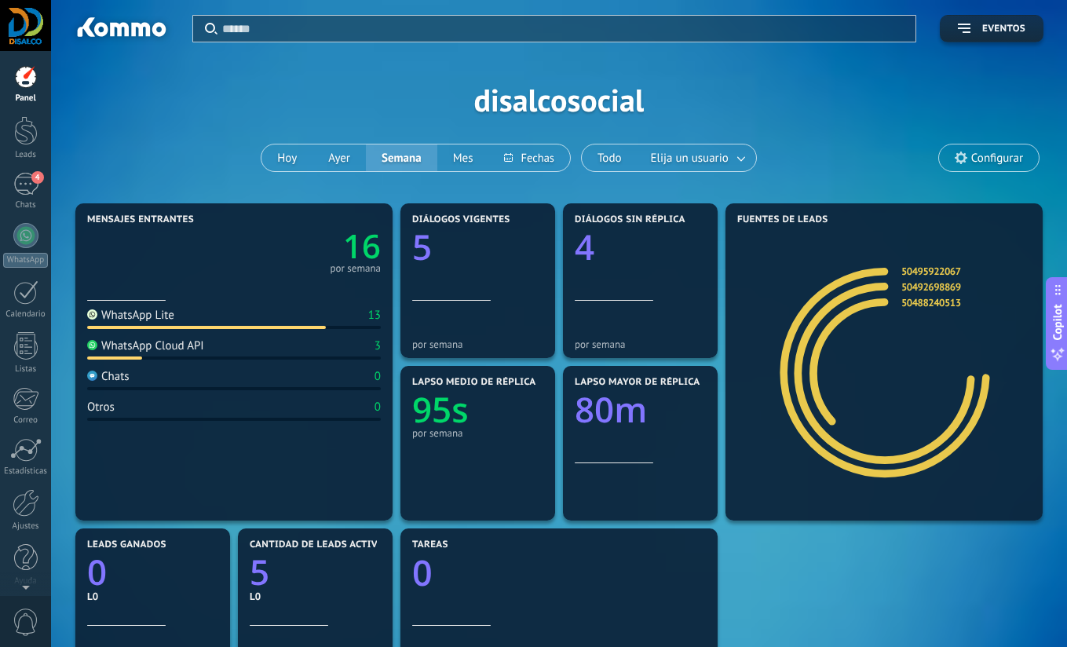
click at [20, 32] on div at bounding box center [25, 25] width 51 height 51
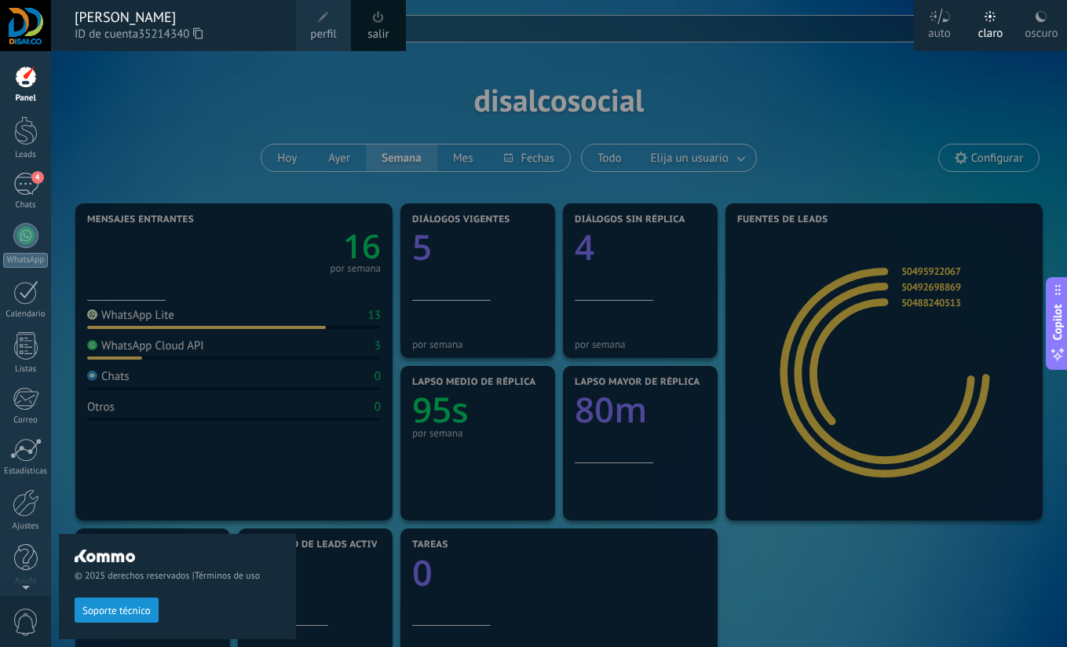
click at [157, 122] on div "© 2025 derechos reservados | Términos de uso Soporte técnico" at bounding box center [177, 349] width 237 height 596
click at [32, 133] on div at bounding box center [26, 130] width 24 height 29
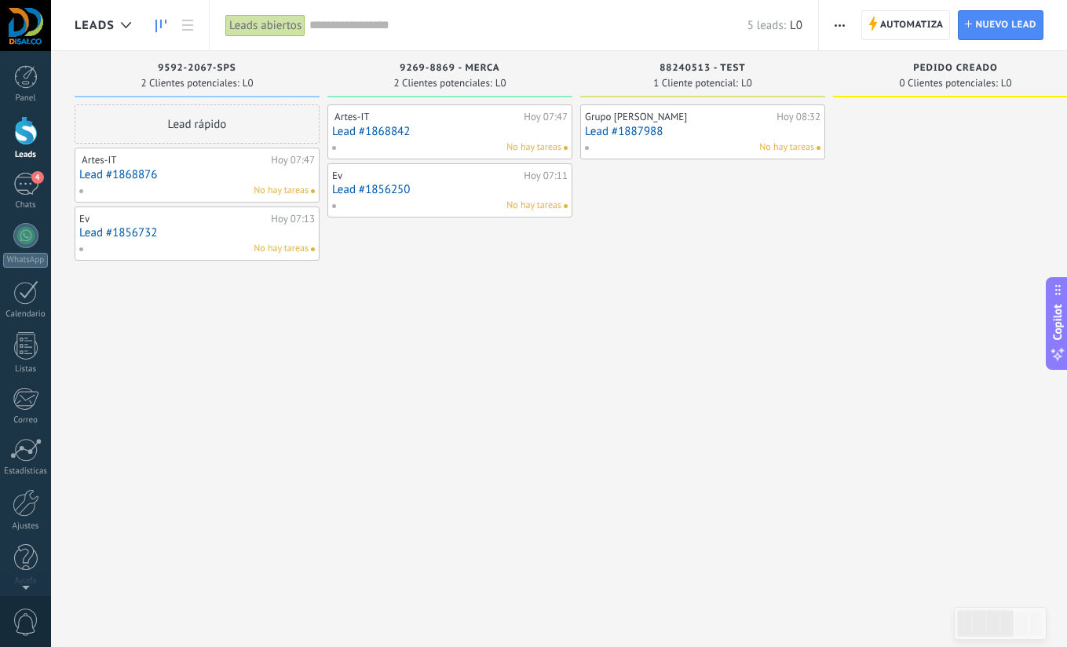
click at [767, 305] on div "Grupo [PERSON_NAME] [PERSON_NAME] 08:32 Lead #1887988 No hay tareas" at bounding box center [702, 325] width 245 height 442
click at [709, 295] on div "Grupo [PERSON_NAME] [PERSON_NAME] 08:32 Lead #1887988 No hay tareas" at bounding box center [702, 325] width 245 height 442
click at [797, 45] on span "Crear un widget de panel" at bounding box center [809, 45] width 122 height 16
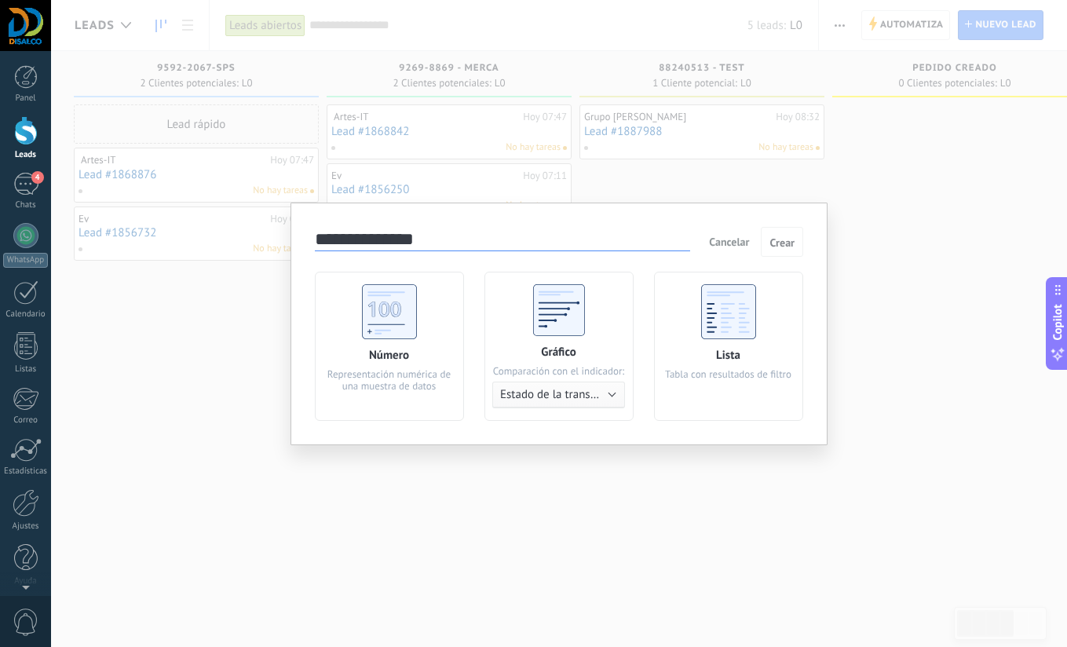
click at [557, 311] on use at bounding box center [558, 310] width 52 height 52
click at [716, 243] on span "Cancelar" at bounding box center [729, 242] width 40 height 14
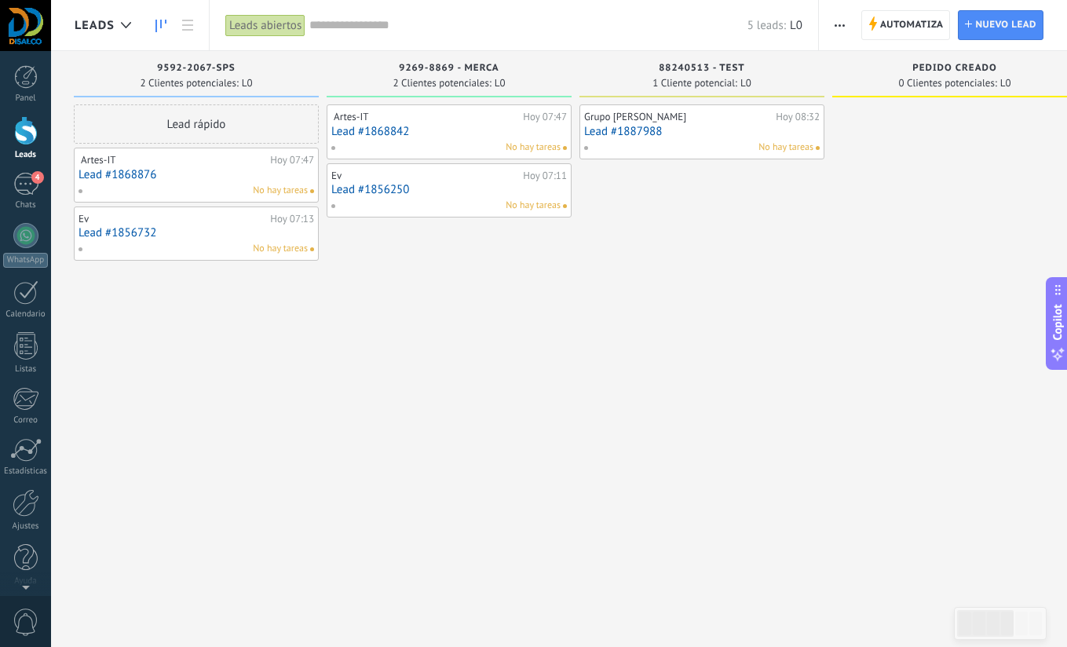
click at [141, 359] on div "Lead rápido ️ Artes-IT ️ Hoy 07:47 Lead #1868876 No hay tareas [PERSON_NAME] 07…" at bounding box center [196, 325] width 245 height 442
click at [674, 122] on div "Grupo [PERSON_NAME]" at bounding box center [677, 117] width 188 height 13
click at [639, 133] on link "Lead #1887988" at bounding box center [700, 131] width 235 height 13
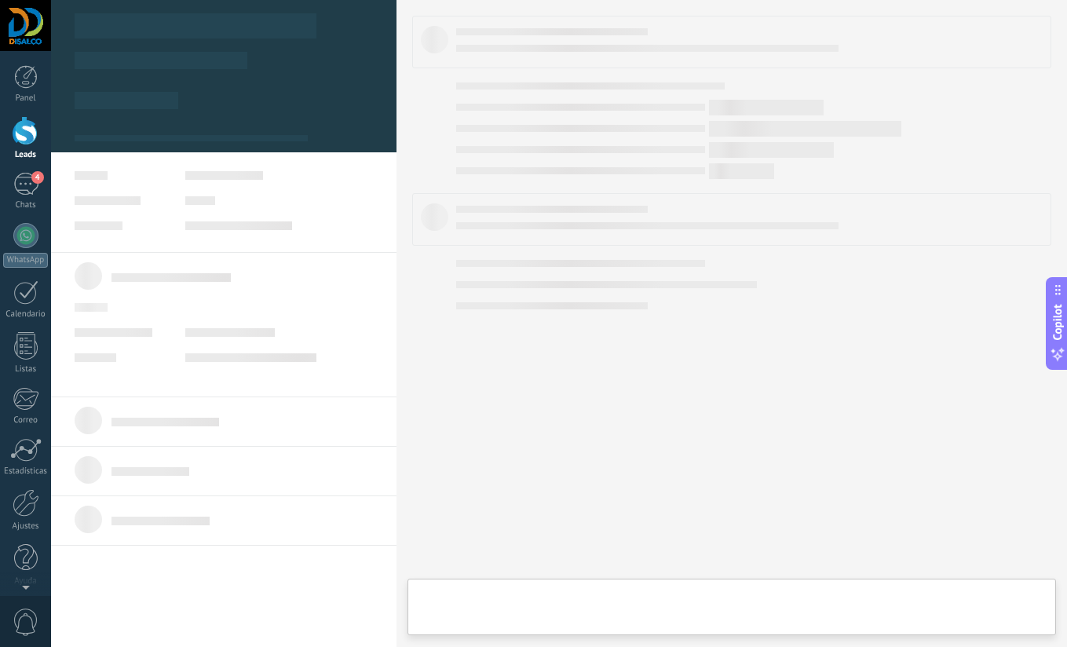
type textarea "**********"
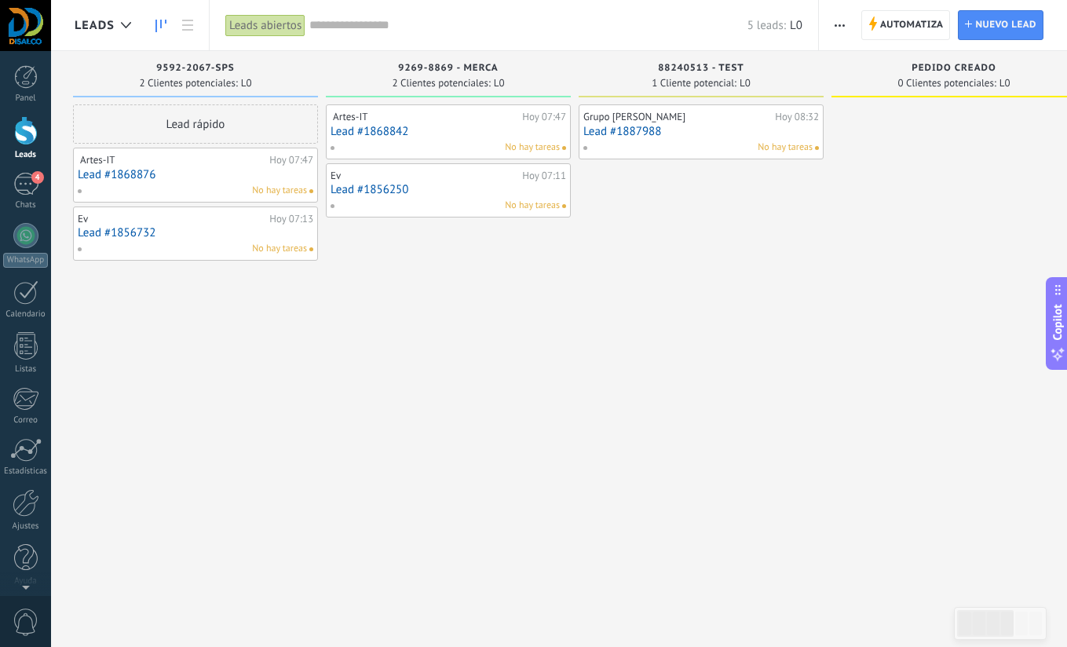
click at [836, 202] on div at bounding box center [953, 325] width 245 height 442
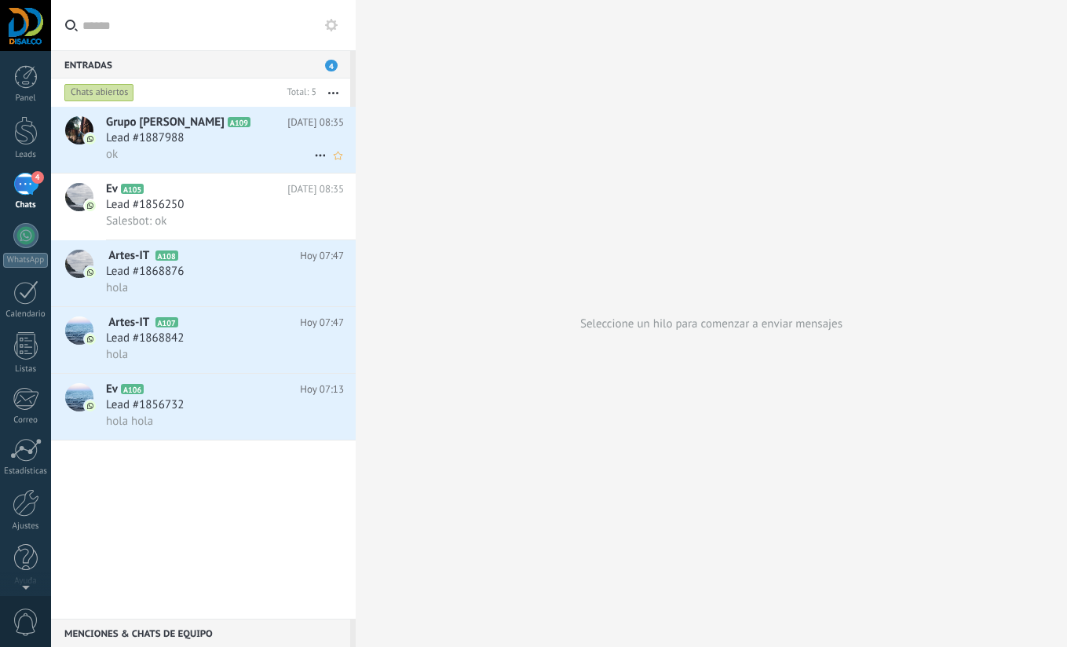
click at [234, 152] on div "ok" at bounding box center [225, 154] width 238 height 16
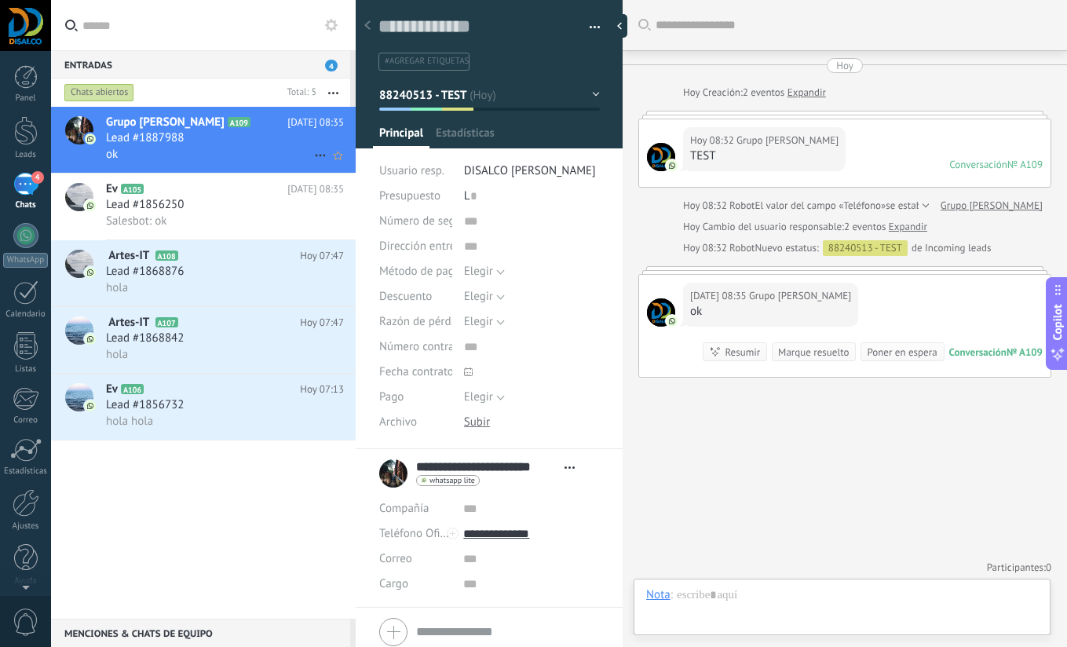
scroll to position [5, 0]
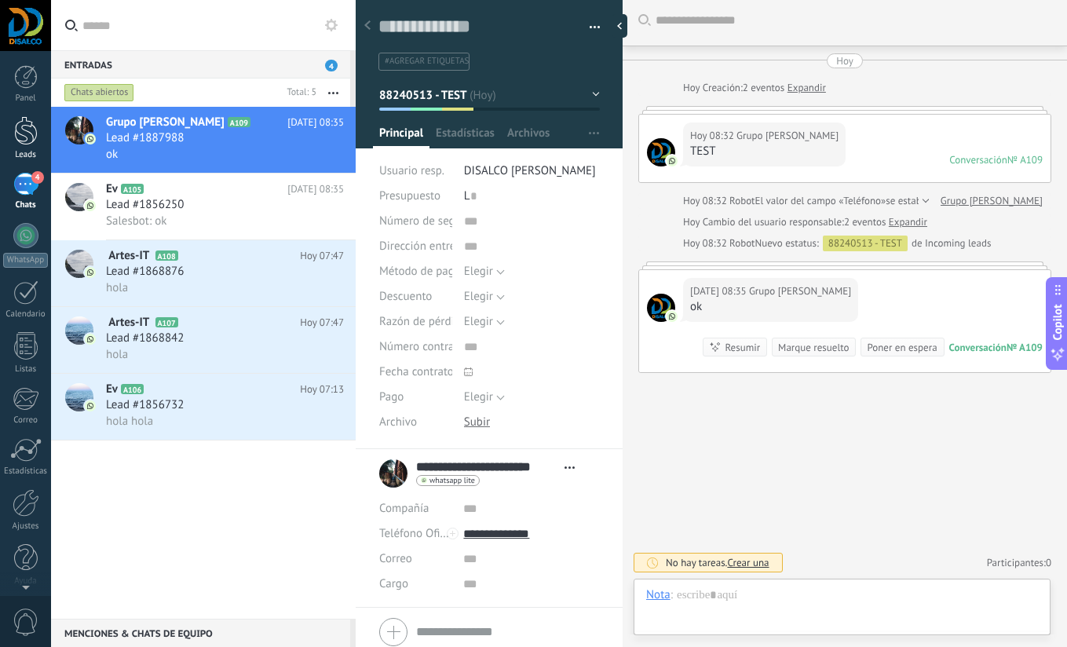
click at [35, 137] on div at bounding box center [26, 130] width 24 height 29
